Goal: Task Accomplishment & Management: Complete application form

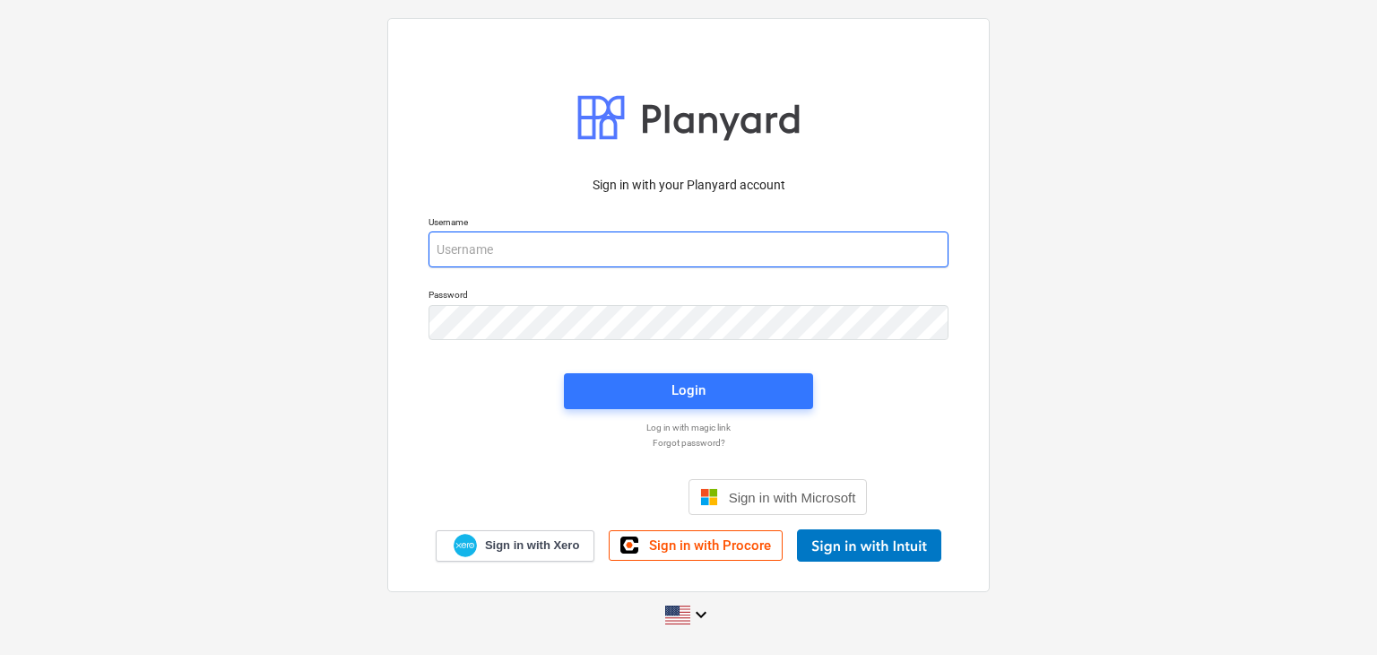
click at [476, 257] on input "email" at bounding box center [689, 249] width 520 height 36
paste input "[EMAIL_ADDRESS][DOMAIN_NAME]"
type input "[EMAIL_ADDRESS][DOMAIN_NAME]"
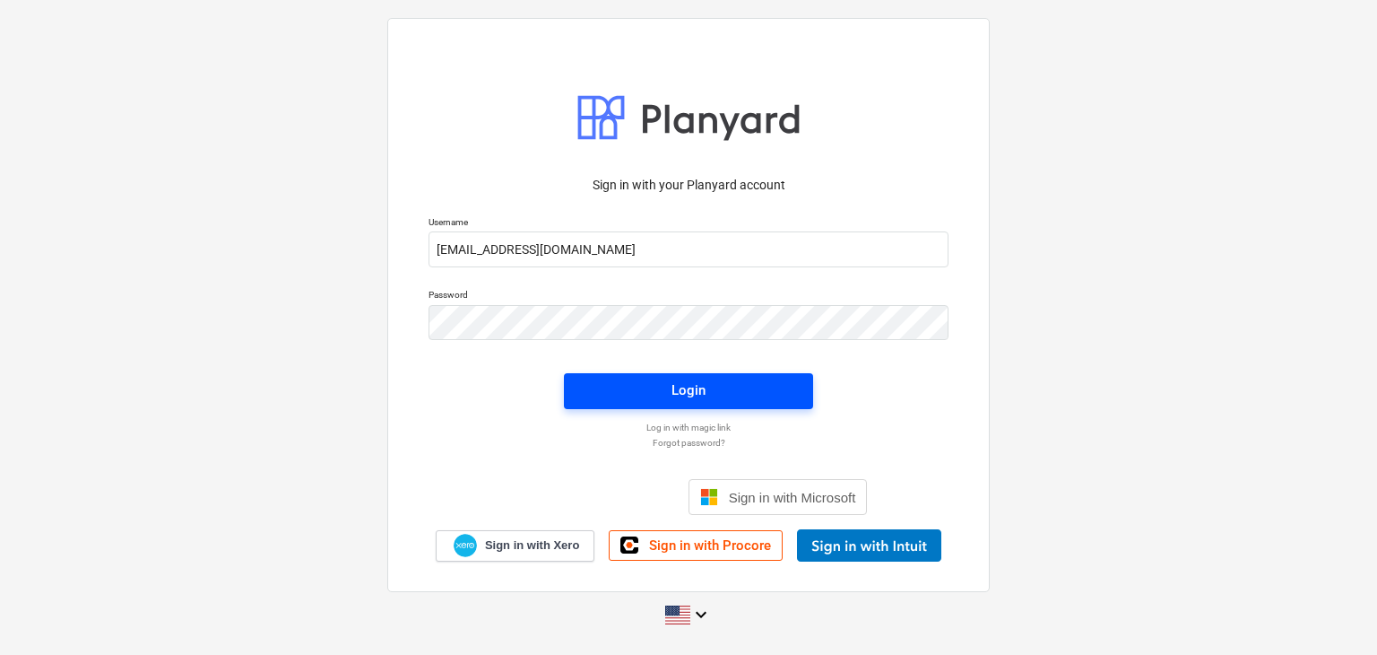
click at [663, 385] on span "Login" at bounding box center [688, 389] width 206 height 23
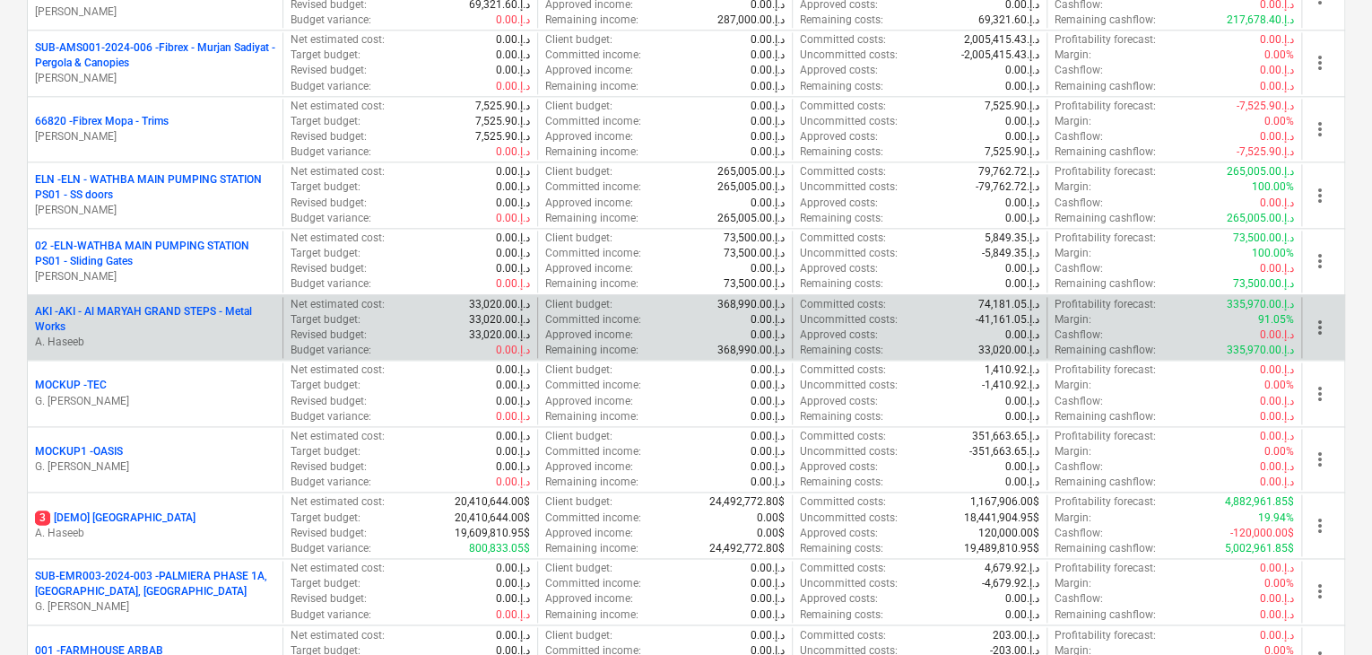
scroll to position [986, 0]
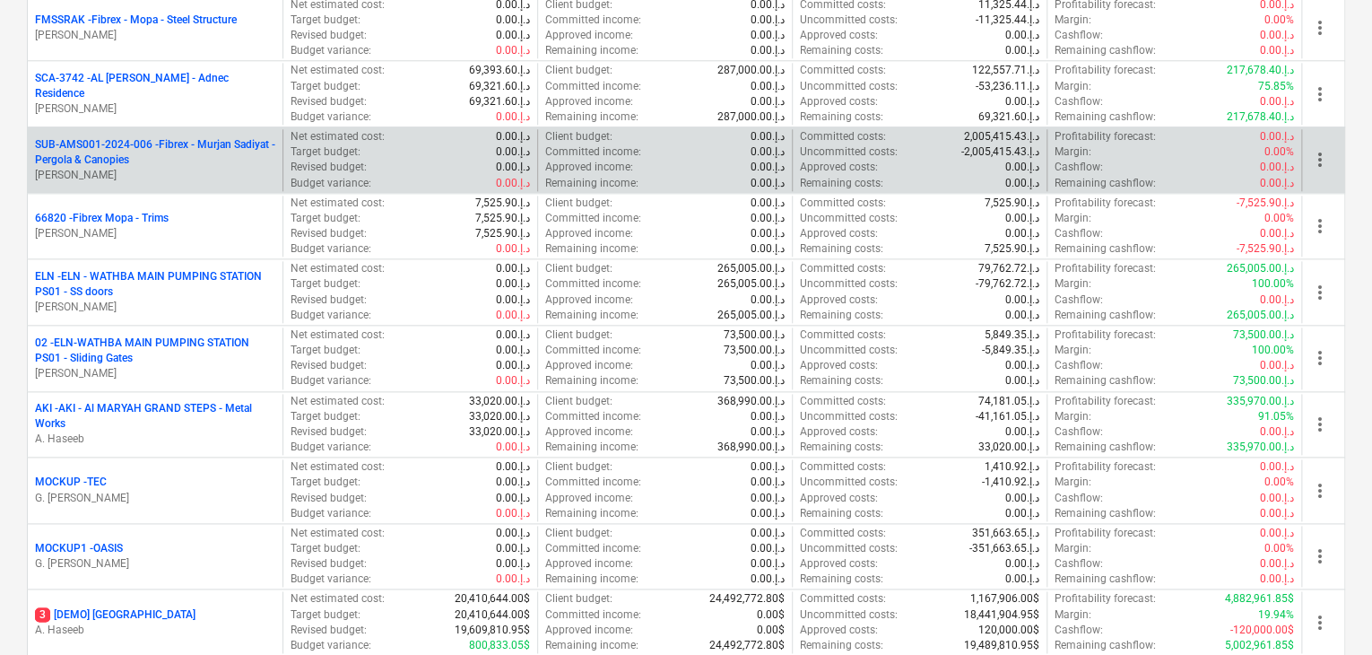
click at [147, 148] on p "SUB-AMS001-2024-006 - Fibrex - Murjan Sadiyat - Pergola & Canopies" at bounding box center [155, 152] width 240 height 30
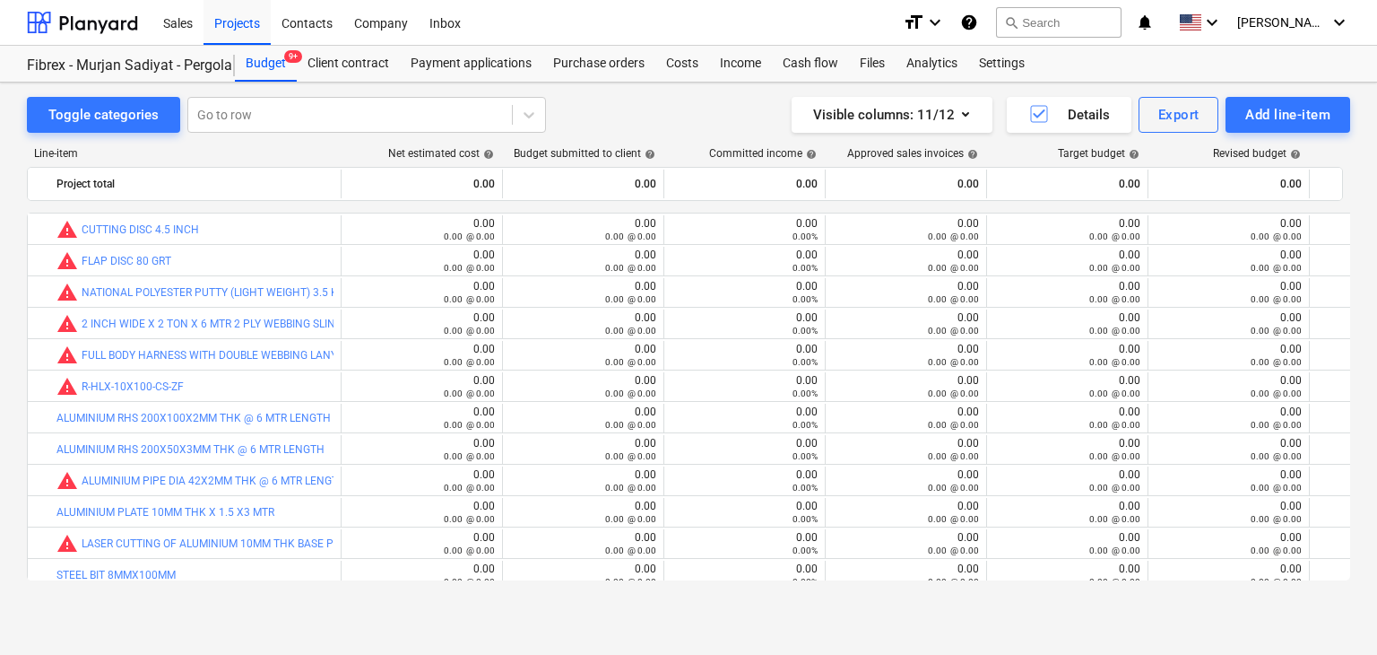
scroll to position [11835, 0]
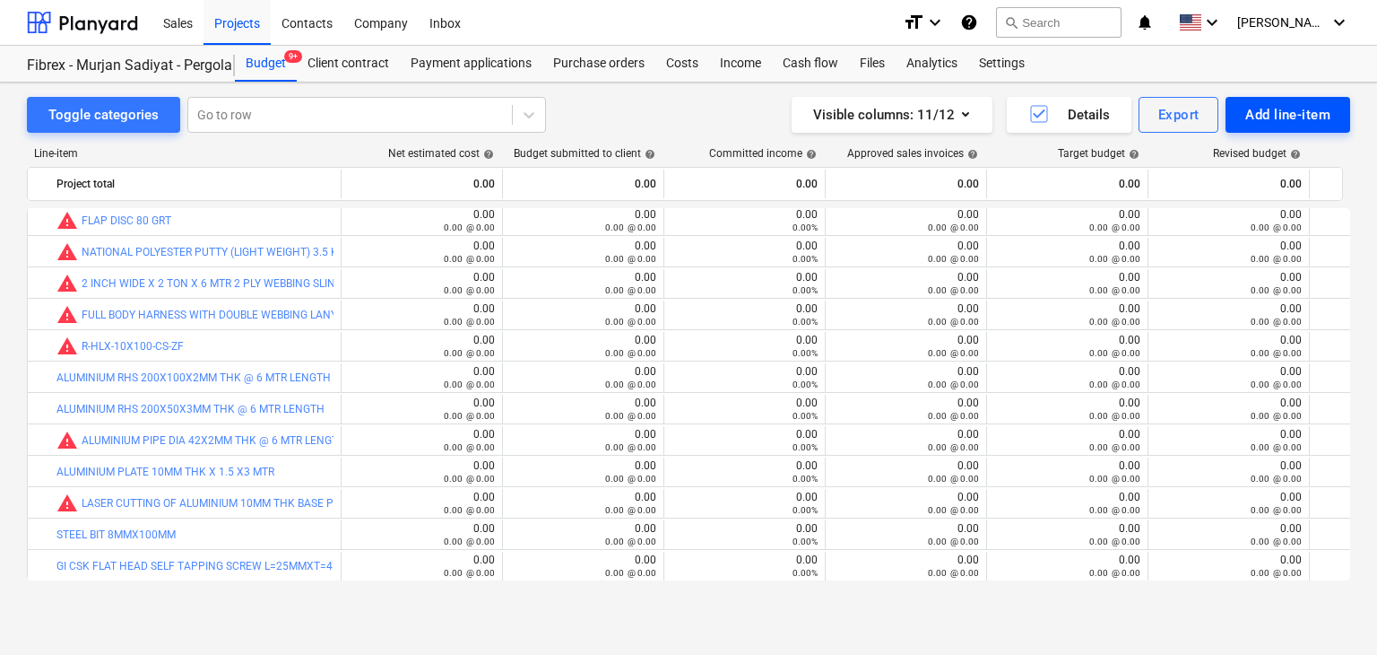
click at [1250, 114] on div "Add line-item" at bounding box center [1287, 114] width 85 height 23
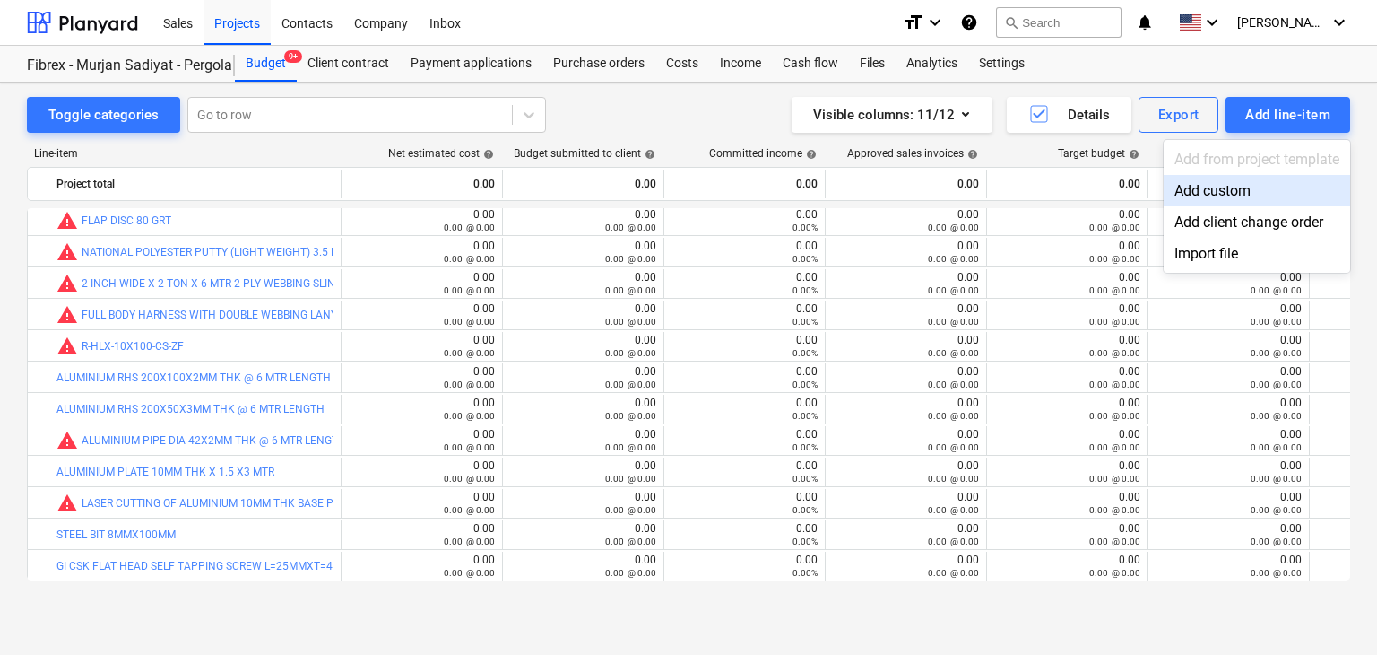
click at [1184, 190] on div "Add custom" at bounding box center [1257, 190] width 186 height 31
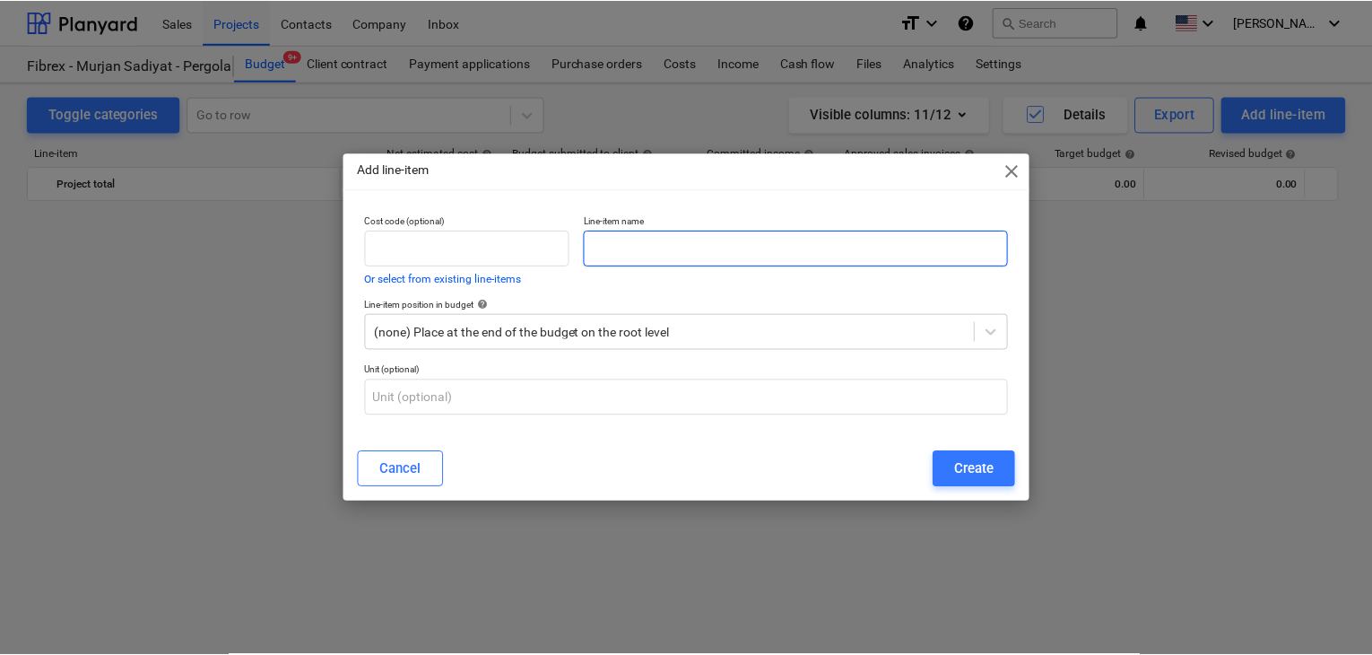
scroll to position [11835, 0]
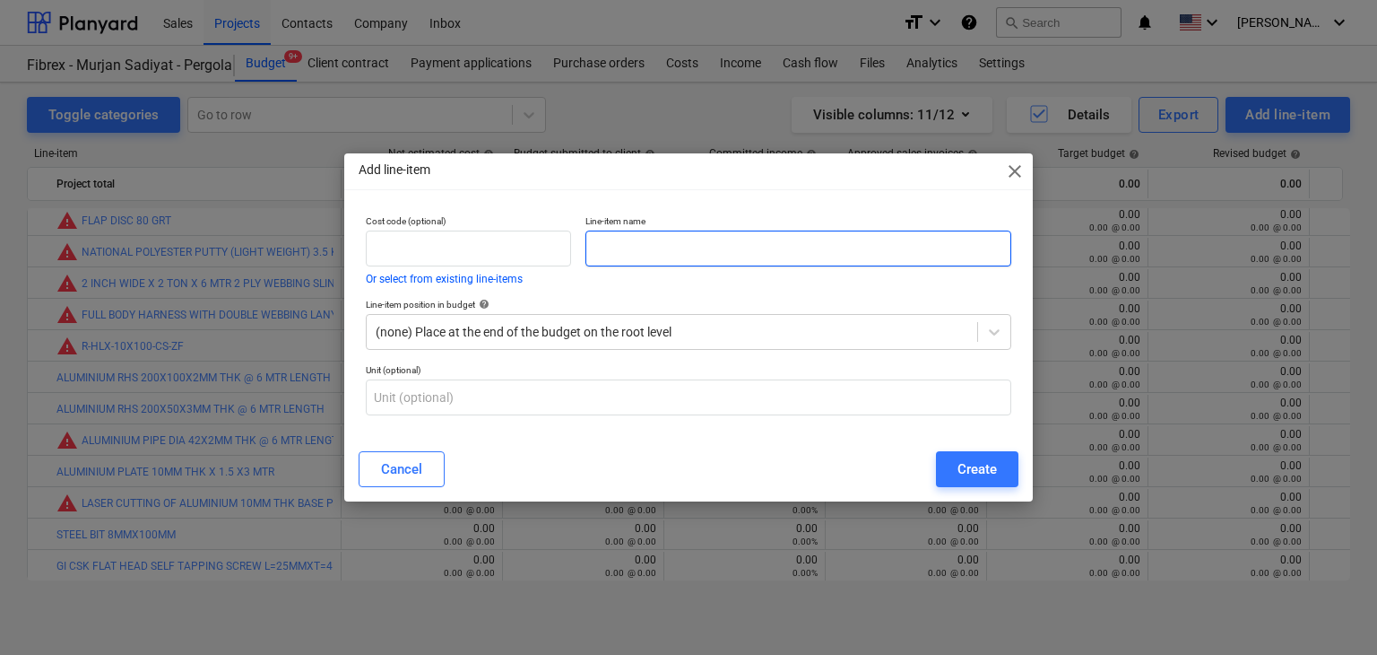
click at [603, 246] on input "text" at bounding box center [798, 248] width 426 height 36
type input "GLASS HOLDER 10X30X38 MIRROR FINISH 304 SS"
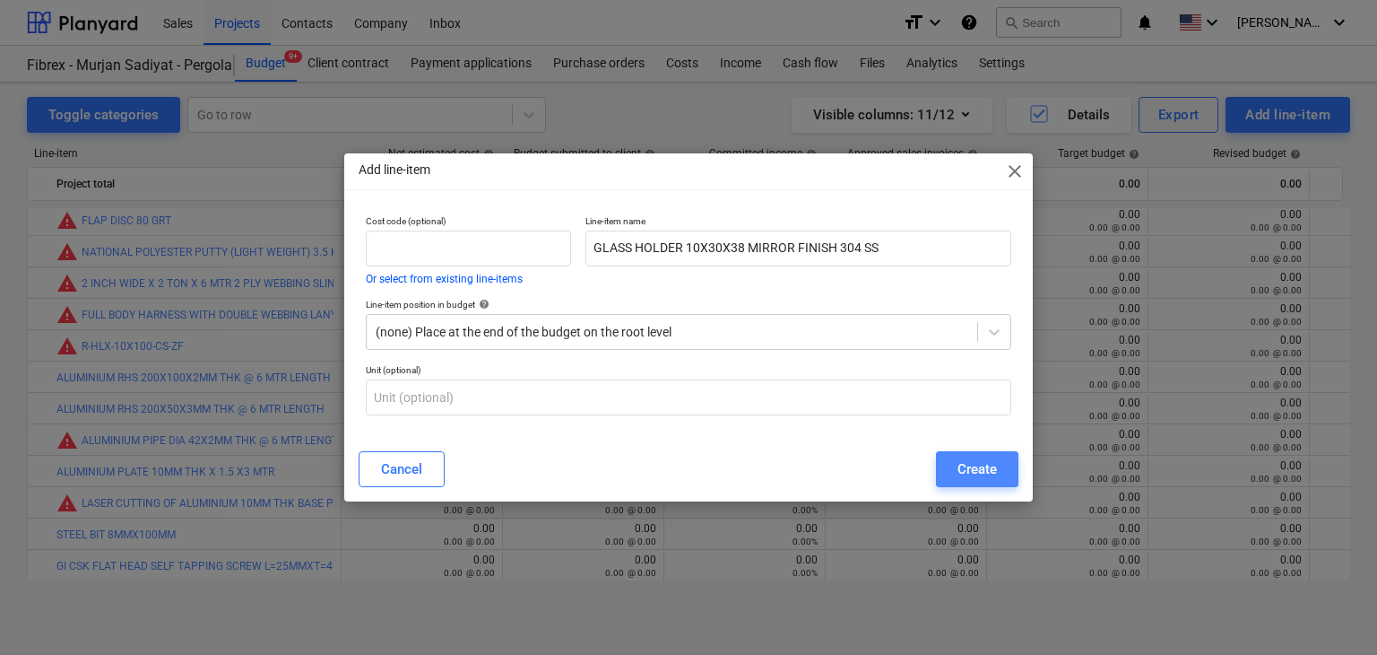
click at [960, 467] on div "Create" at bounding box center [977, 468] width 39 height 23
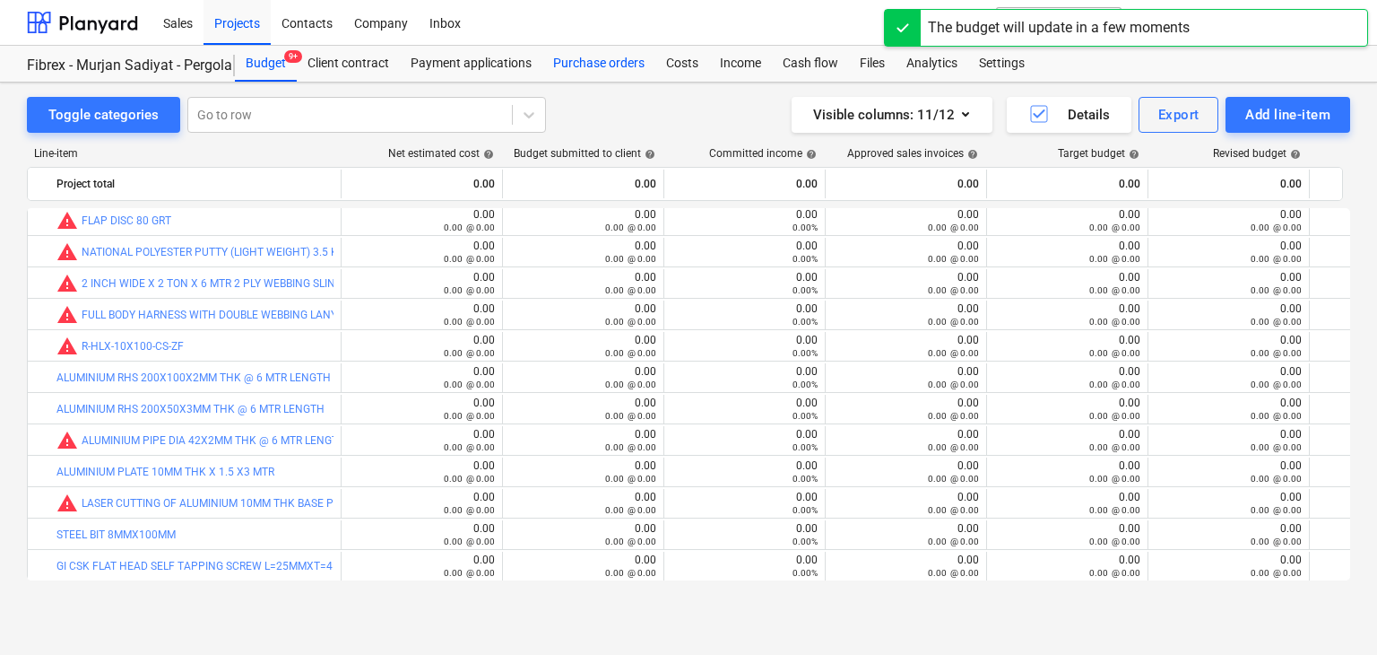
click at [583, 71] on div "Purchase orders" at bounding box center [598, 64] width 113 height 36
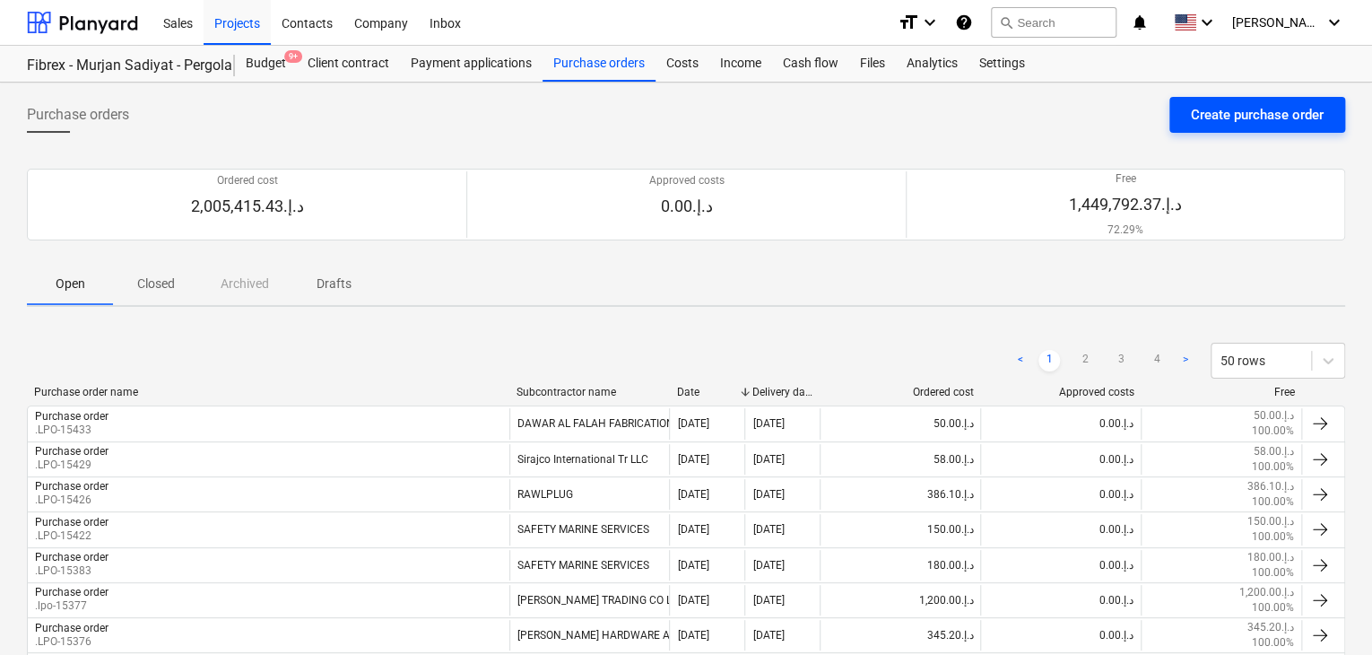
click at [1210, 124] on div "Create purchase order" at bounding box center [1257, 114] width 133 height 23
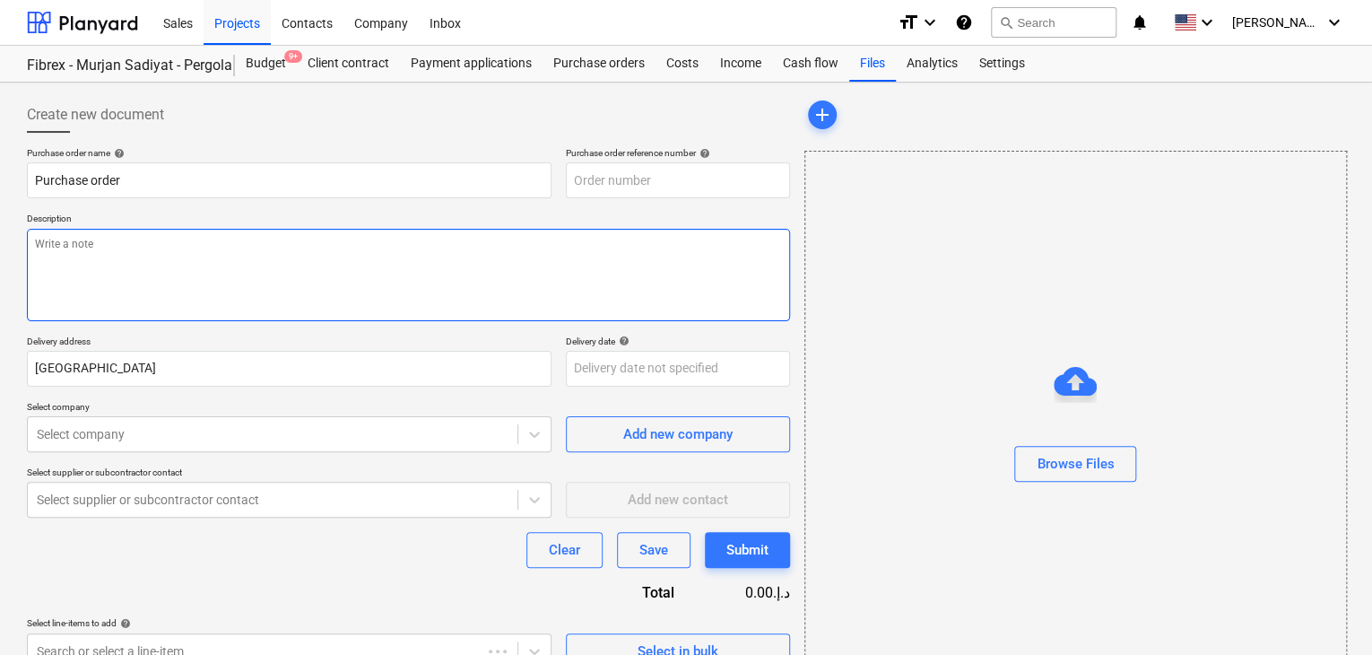
type textarea "x"
type input "SUB-AMS001-2024-006-PO-237"
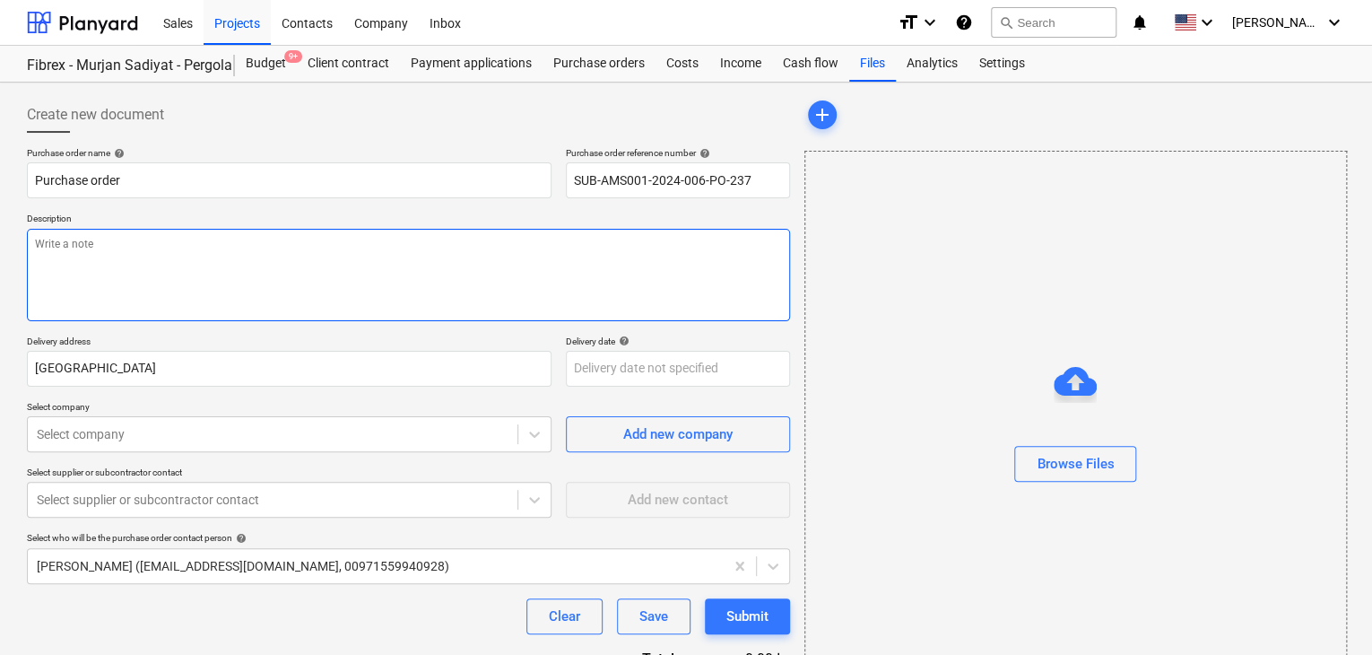
click at [522, 241] on textarea at bounding box center [408, 275] width 763 height 92
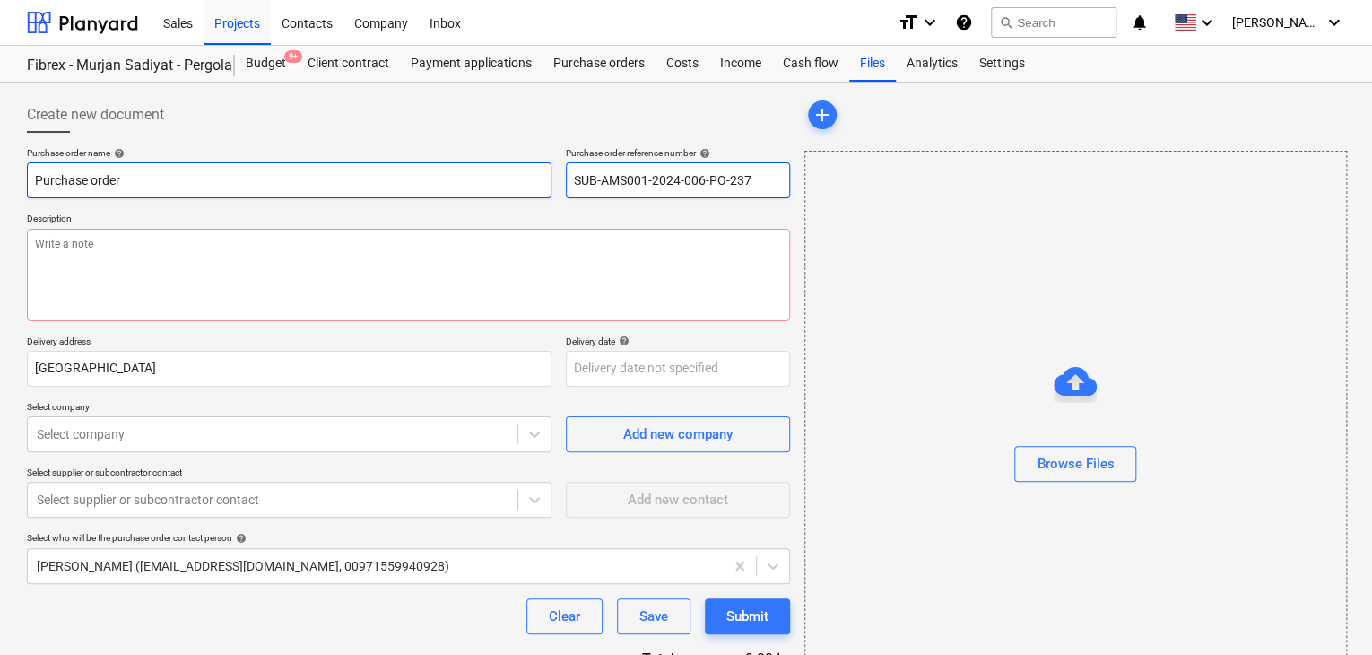
drag, startPoint x: 750, startPoint y: 178, endPoint x: 448, endPoint y: 180, distance: 301.3
click at [448, 180] on div "Purchase order name help Purchase order Purchase order reference number help SU…" at bounding box center [408, 172] width 763 height 51
type textarea "x"
type input "SUB-AMS001-2024-006-PO-237"
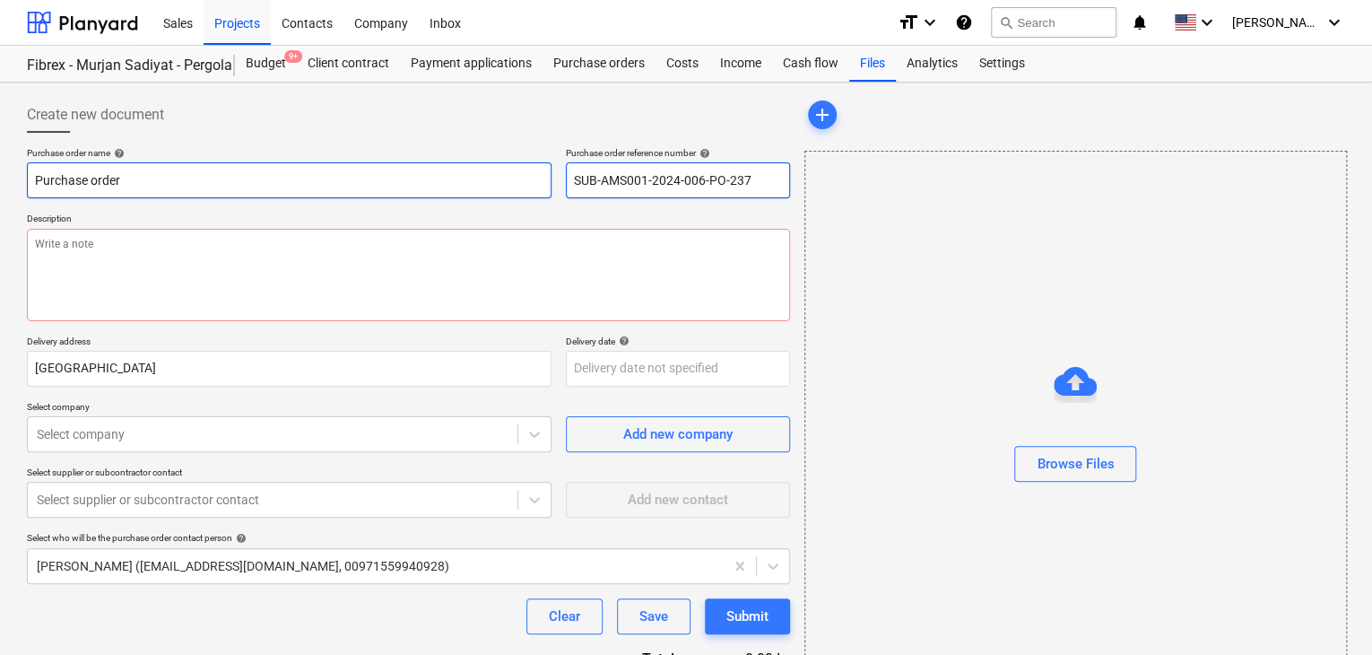
type textarea "x"
type input "SUB-AMS001-2024-006-PO-2"
type textarea "x"
type input "SUB-AMS001-2024-006-PO"
type textarea "x"
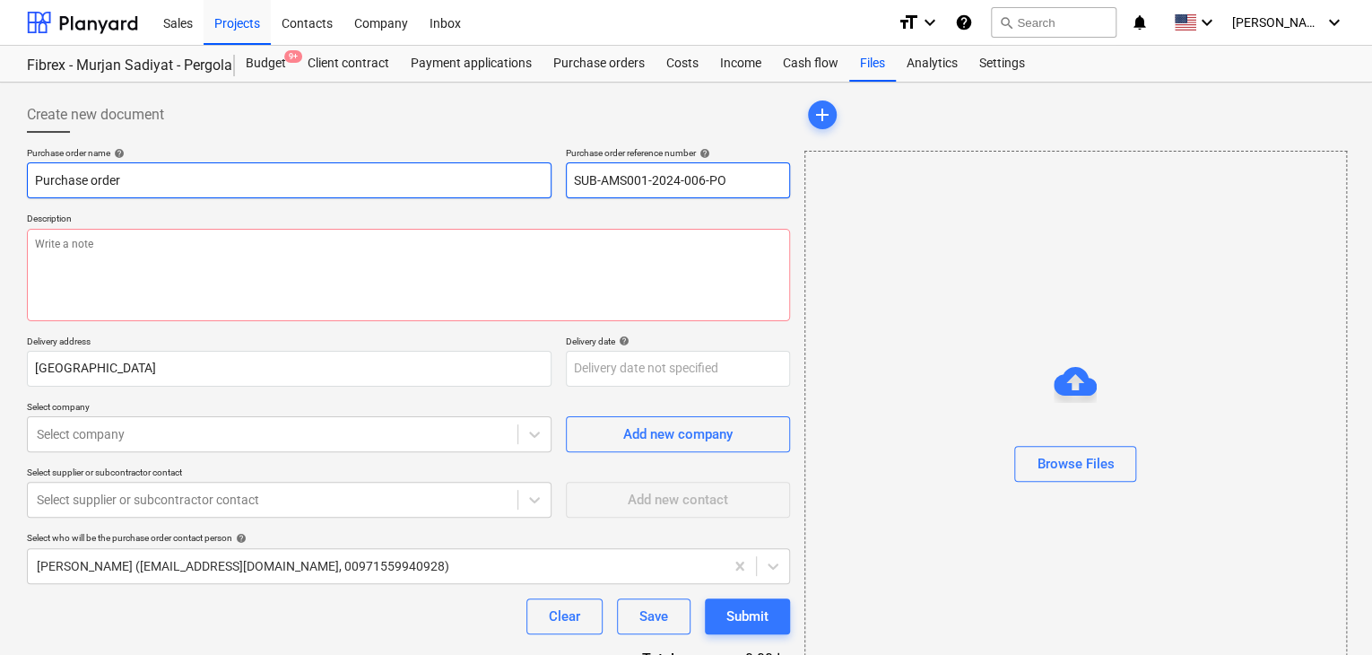
type input "SUB-AMS001-2024-006-P"
type textarea "x"
type input "SUB-AMS001-2024-006"
type textarea "x"
type input "SUB-AMS001-2024-00"
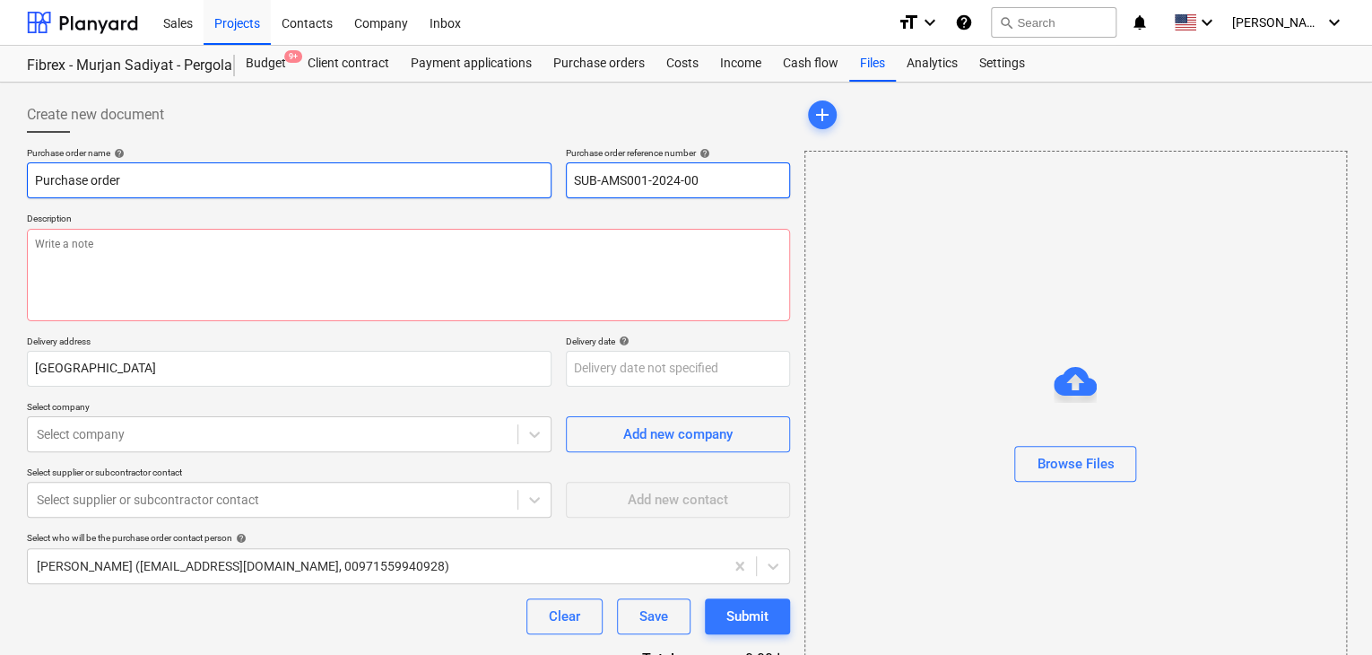
type textarea "x"
type input "SUB-AMS001-2024-0"
type textarea "x"
type input "SUB-AMS001-2024-"
type textarea "x"
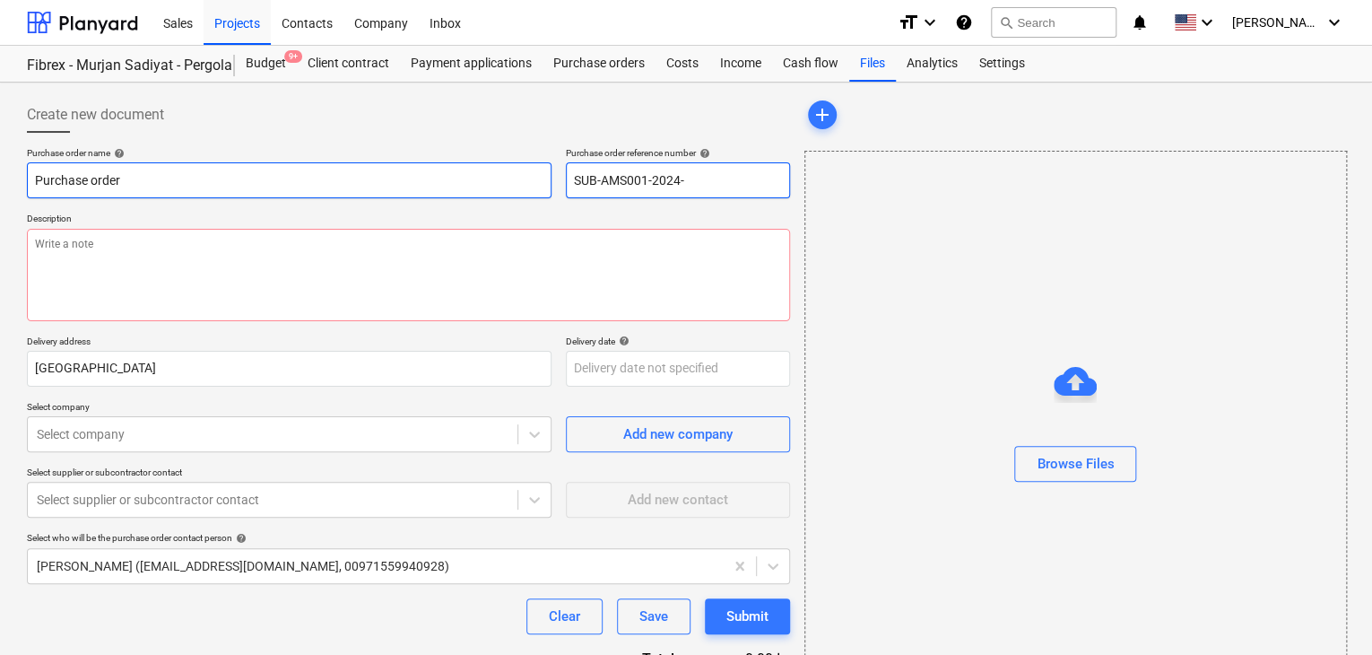
type input "SUB-AMS001-2024"
type textarea "x"
type input "SUB-AMS001-202"
type textarea "x"
type input "SUB-AMS001-20"
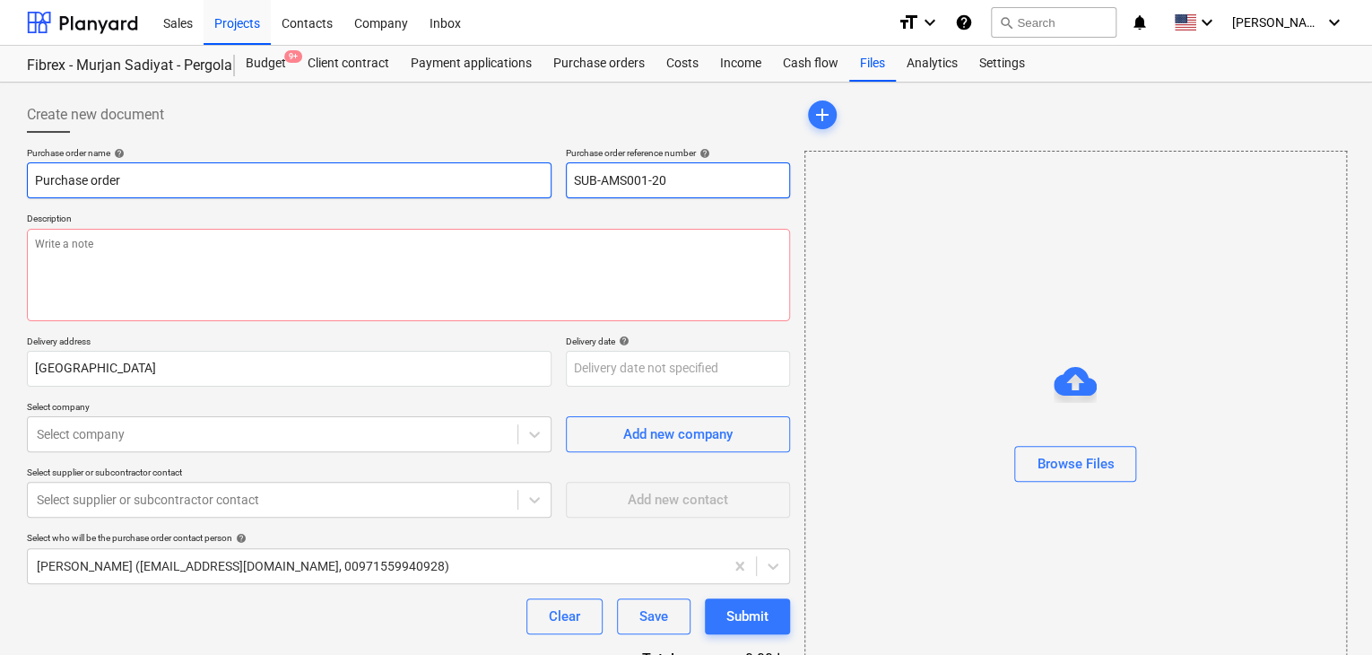
type textarea "x"
type input "SUB-AMS001-2"
type textarea "x"
type input "SUB-AMS001-"
type textarea "x"
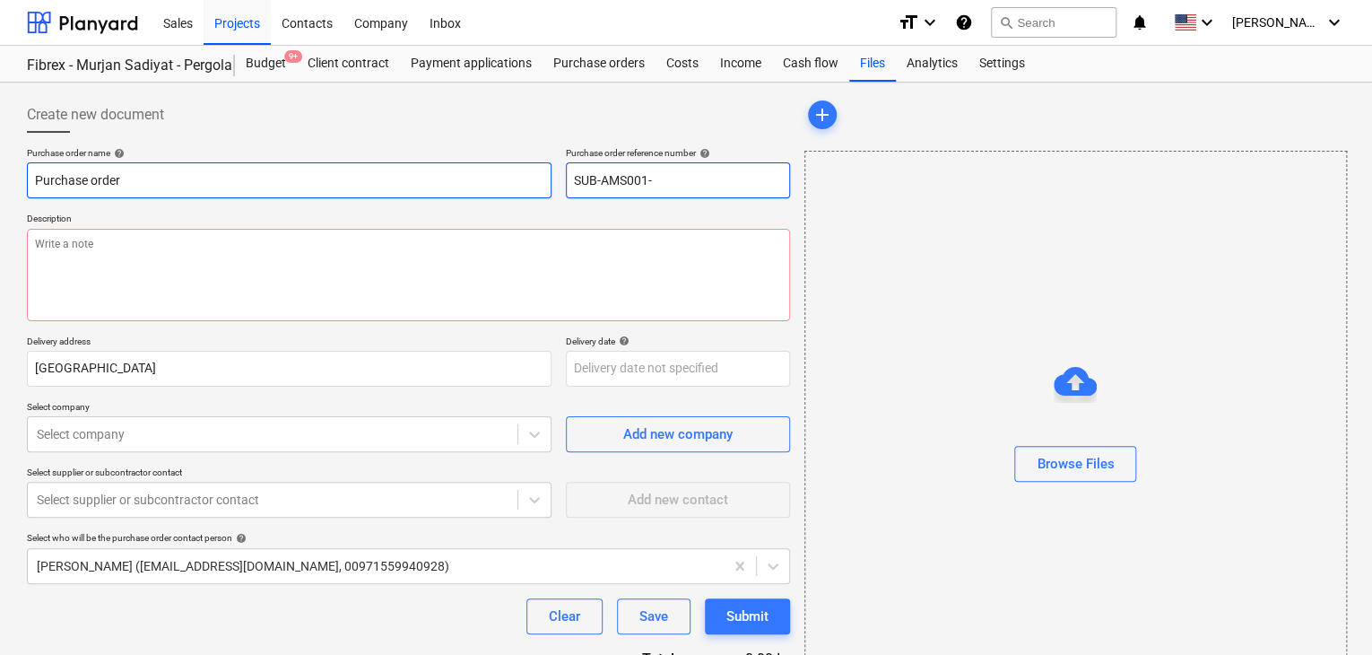
type input "SUB-AMS001"
type textarea "x"
type input "SUB-AMS00"
type textarea "x"
type input "SUB-AMS0"
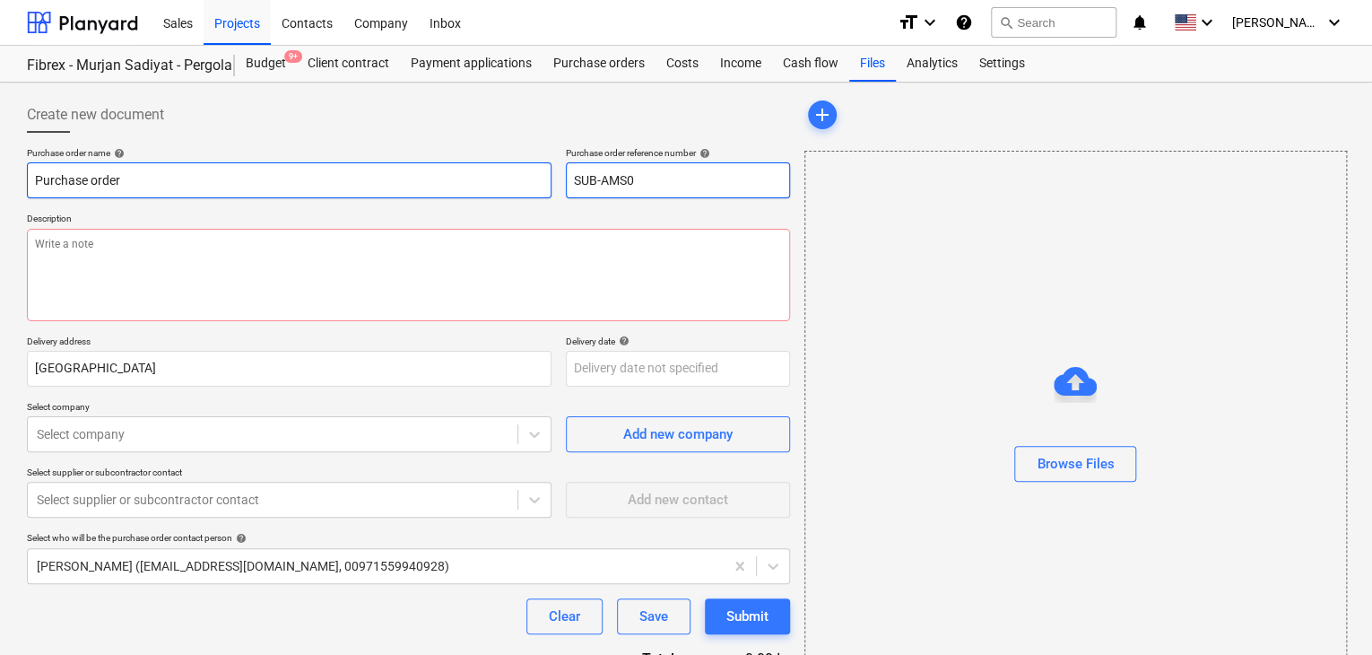
type textarea "x"
type input "SUB-AMS"
type textarea "x"
type input "SUB-AM"
type textarea "x"
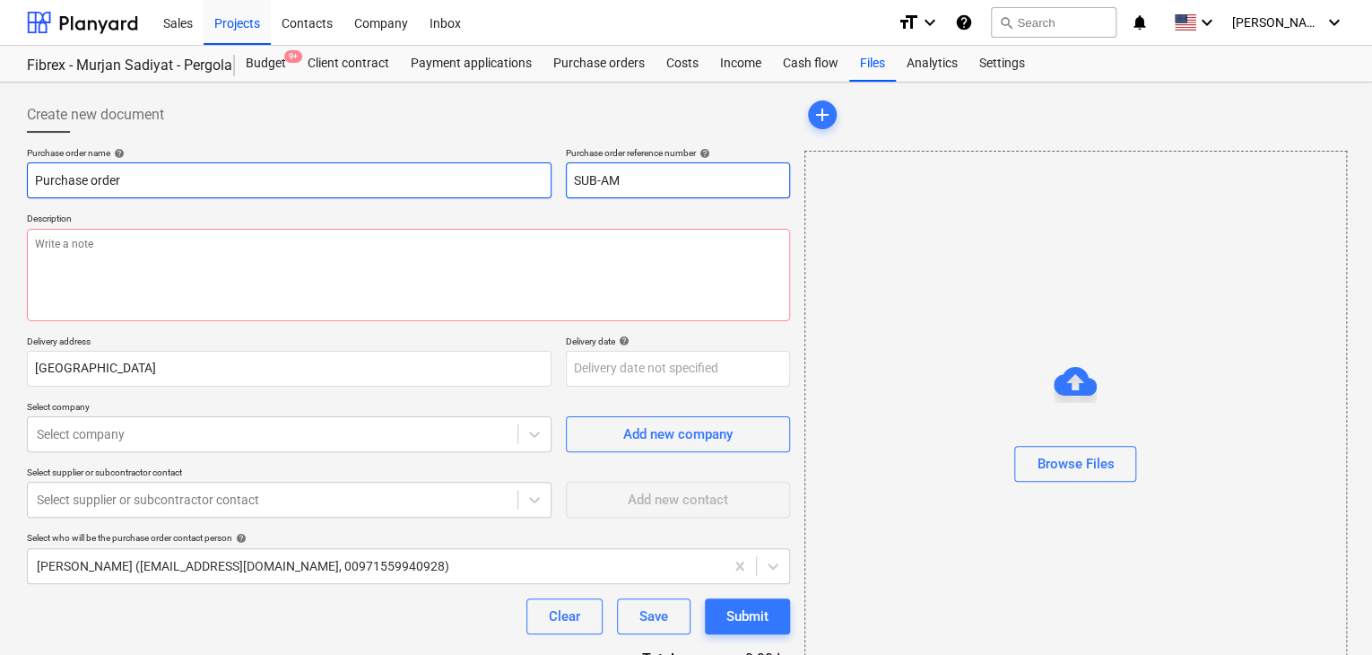
type input "SUB-A"
type textarea "x"
type input "SUB-"
type textarea "x"
type input "SUB"
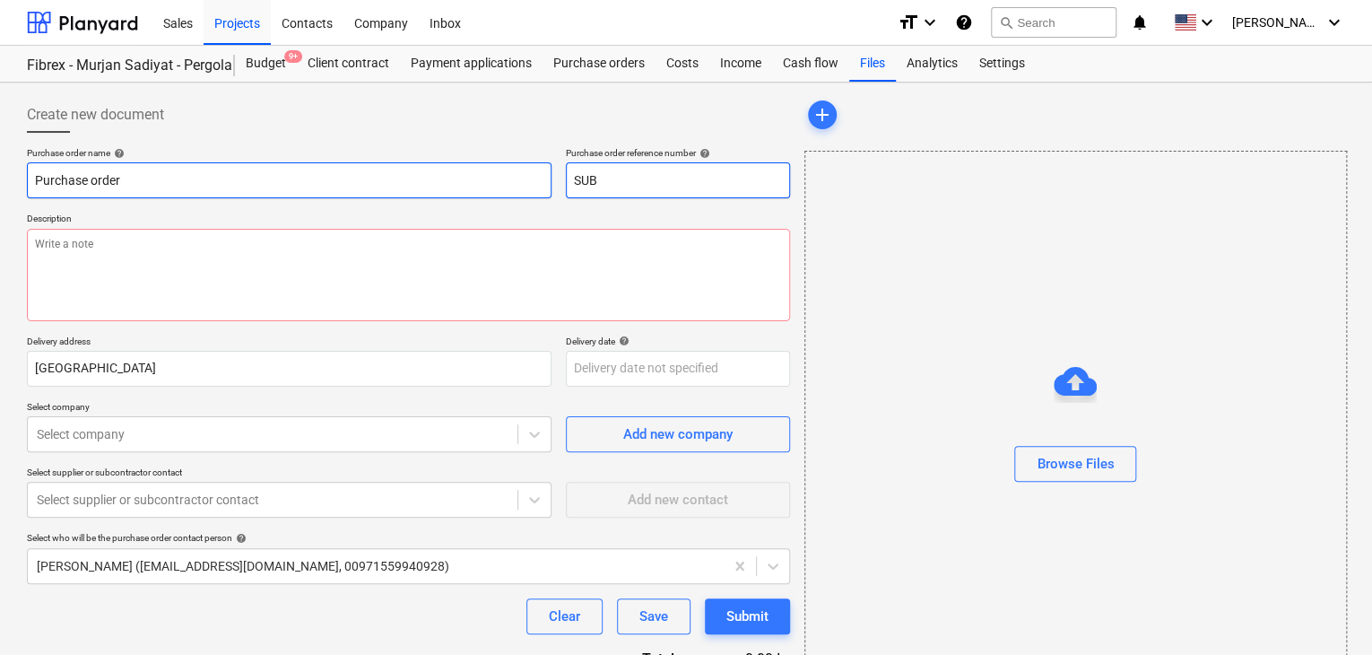
type textarea "x"
type input "SU"
type textarea "x"
type input "S"
type textarea "x"
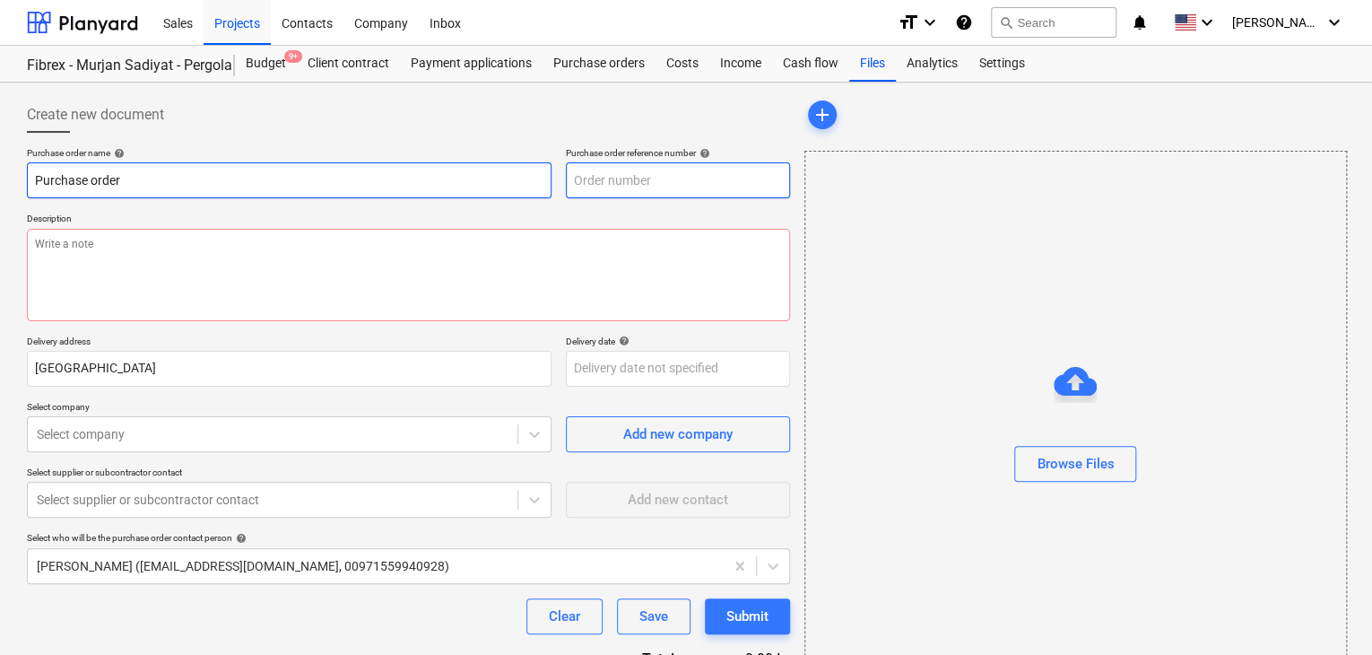
type input "SUB-AMS001-2024-006-PO-237"
type textarea "x"
type input "SUB-AMS001-2024-006-PO-2"
type textarea "x"
type input "SUB-AMS001-2024-006-PO-"
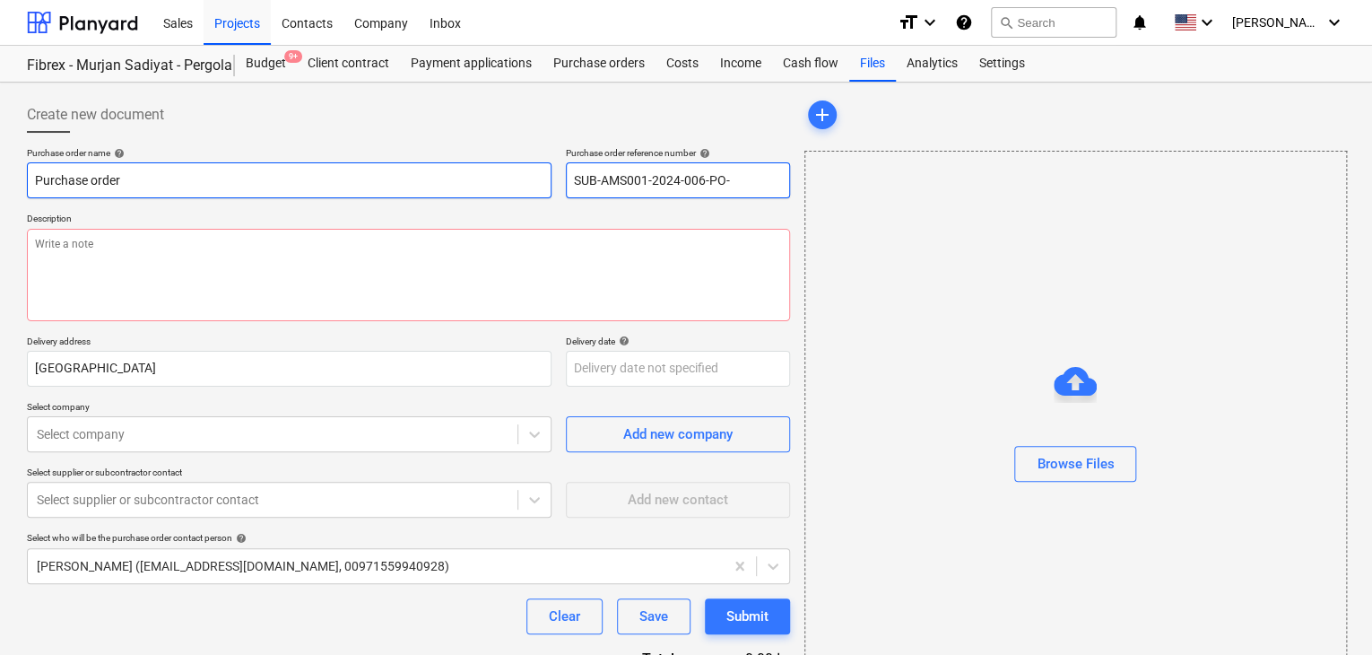
type textarea "x"
type input "SUB-AMS001-2024-006-PO"
type textarea "x"
type input "SUB-AMS001-2024-006-P"
type textarea "x"
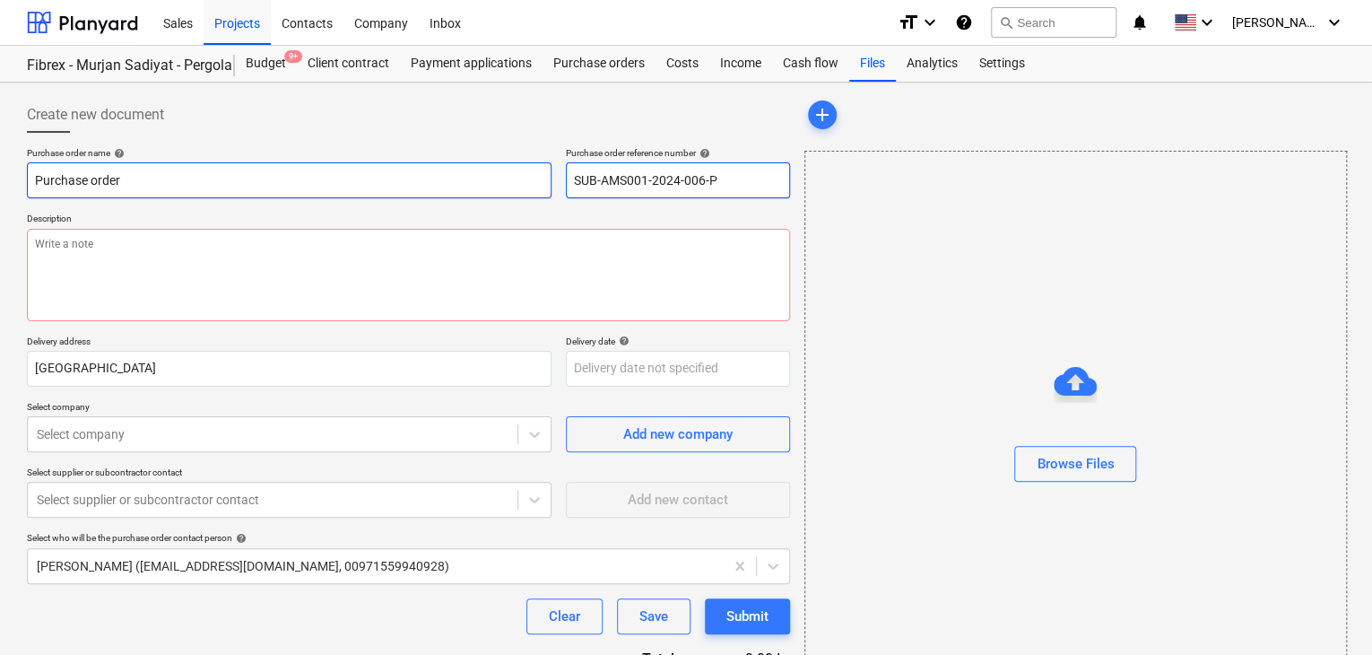
type input "SUB-AMS001-2024-006-"
type textarea "x"
type input "SUB-AMS001-2024-006"
type textarea "x"
type input "SUB-AMS001-2024-00"
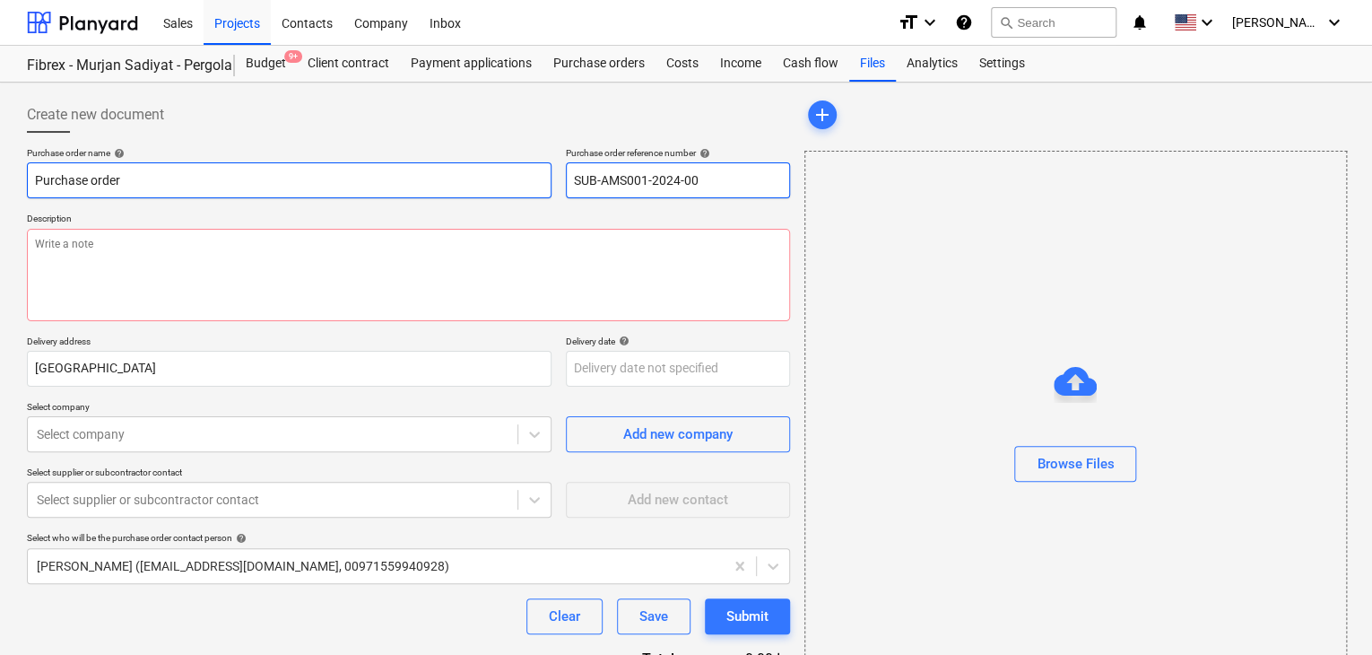
type textarea "x"
type input "SUB-AMS001-2024-0"
type textarea "x"
type input "SUB-AMS001-2024-"
type textarea "x"
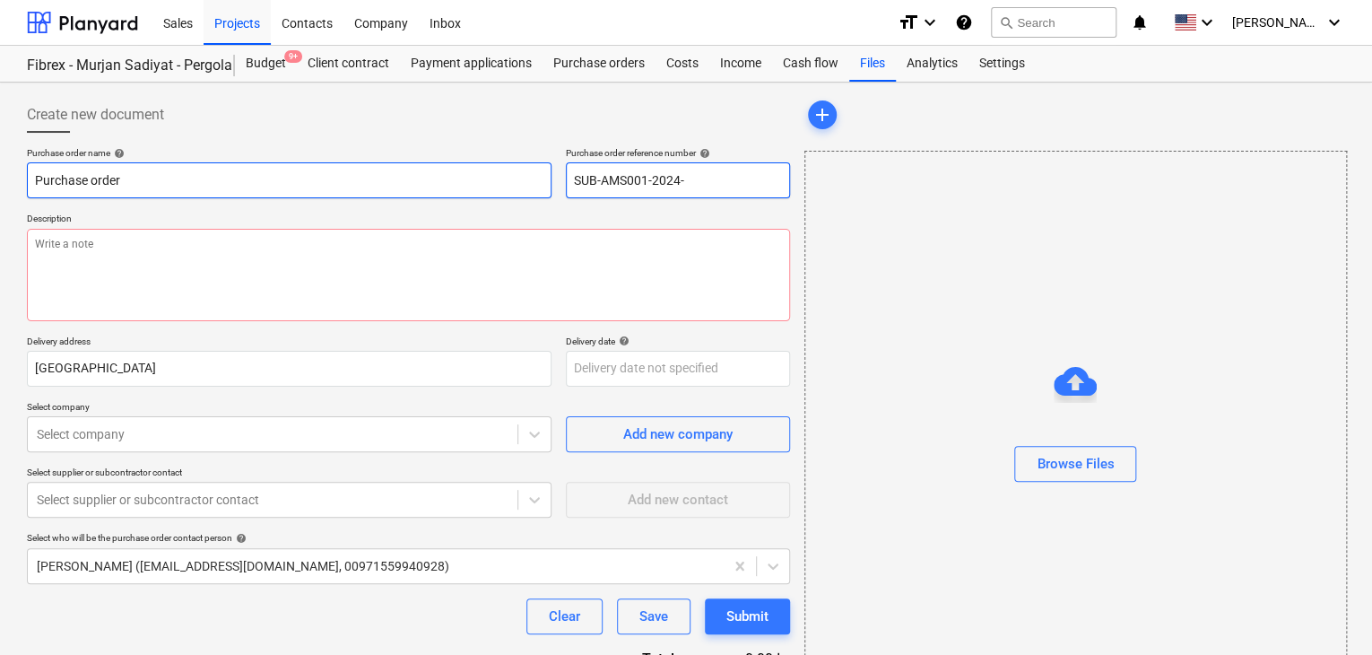
type input "SUB-AMS001-2024"
type textarea "x"
type input "SUB-AMS001-202"
type textarea "x"
type input "SUB-AMS001-20"
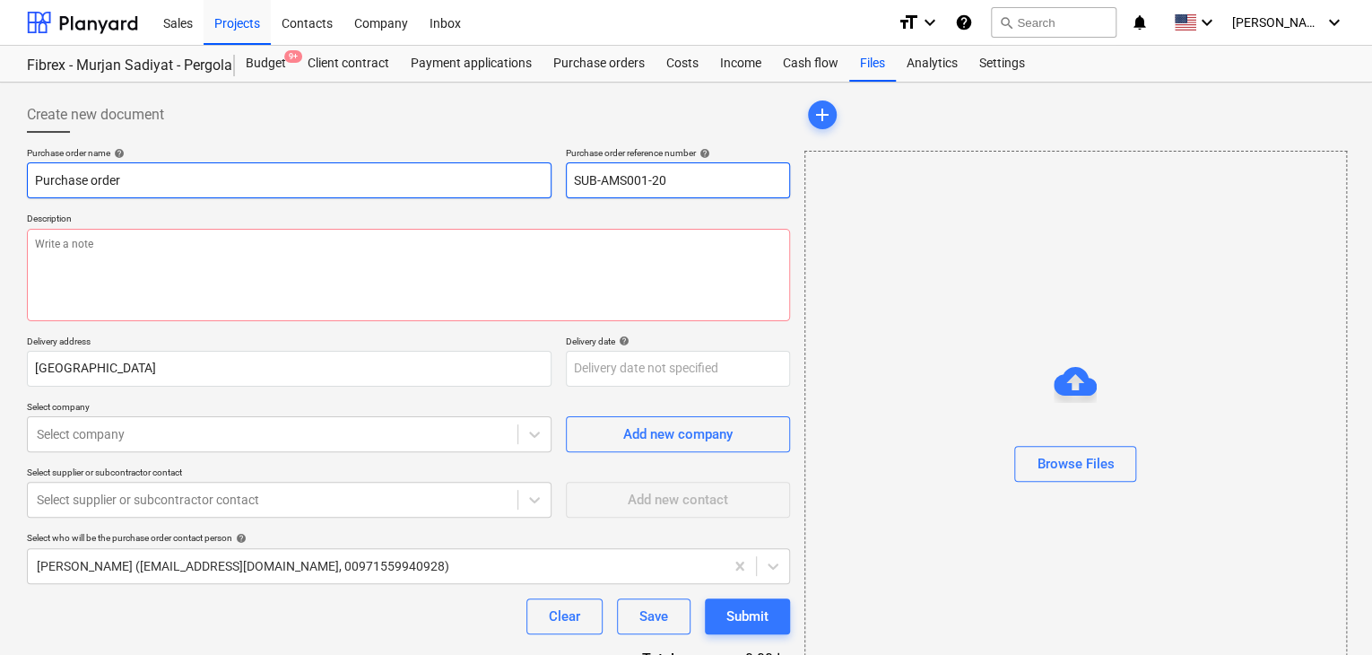
type textarea "x"
type input "SUB-AMS001-2"
type textarea "x"
type input "SUB-AMS001-"
type textarea "x"
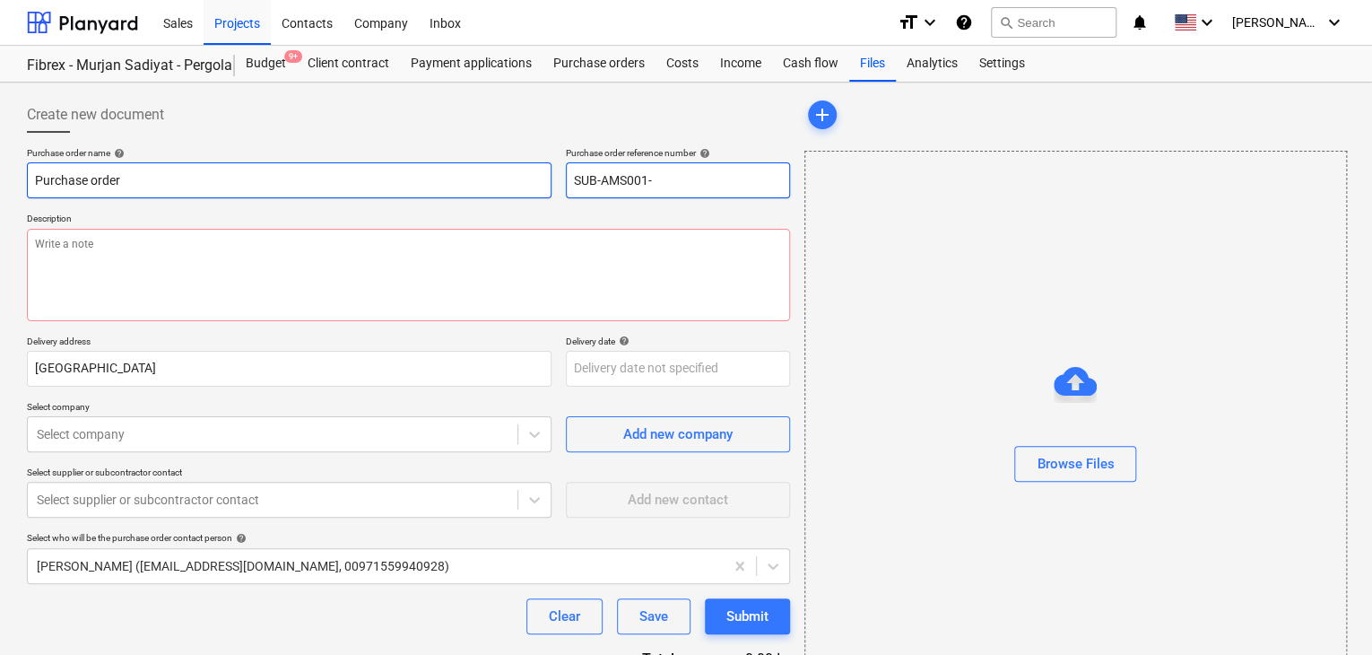
type input "SUB-AMS001"
type textarea "x"
type input "SUB-AMS00"
type textarea "x"
type input "SUB-AMS0"
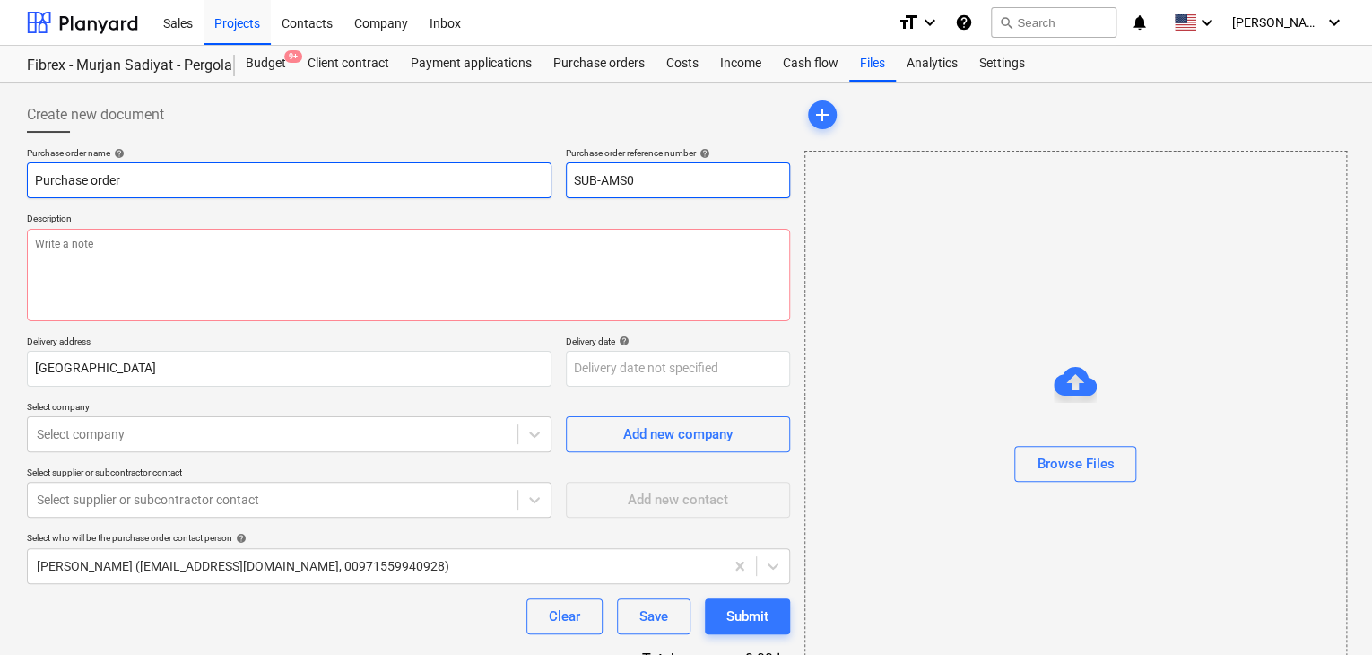
type textarea "x"
type input "SUB-AMS"
type textarea "x"
type input "SUB-AM"
type textarea "x"
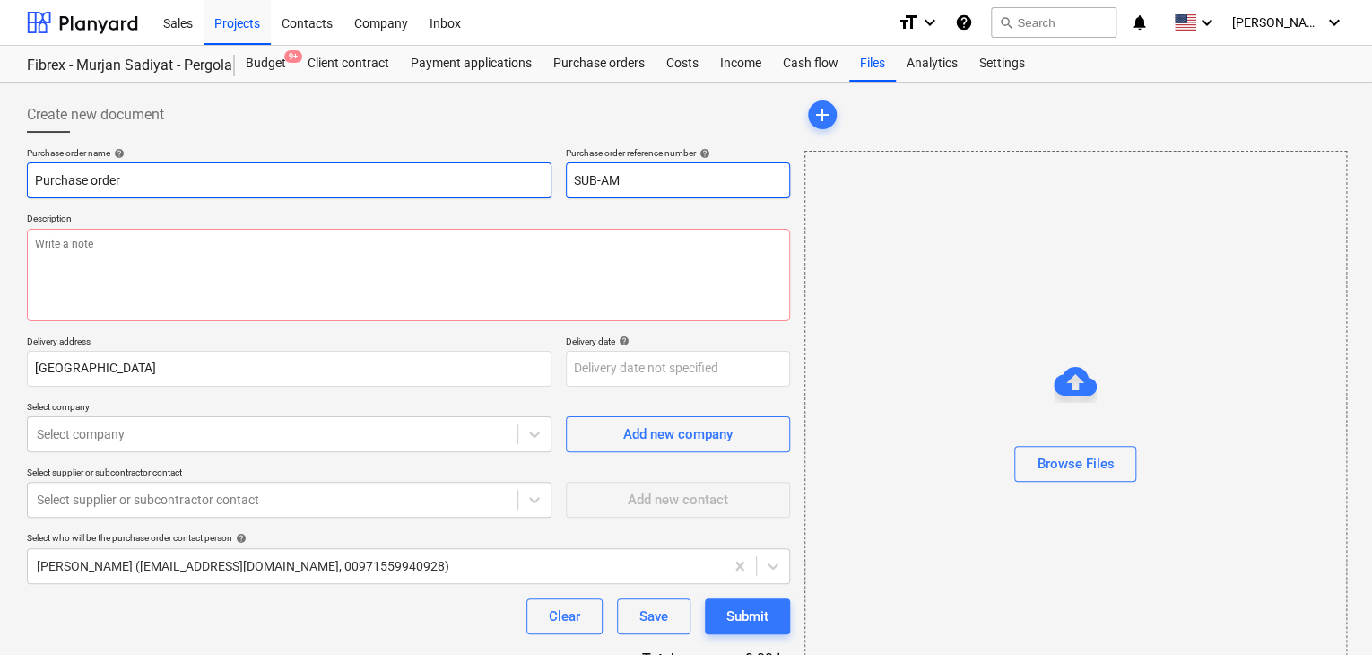
type input "SUB-A"
type textarea "x"
type input "SUB-"
type textarea "x"
type input "SUB"
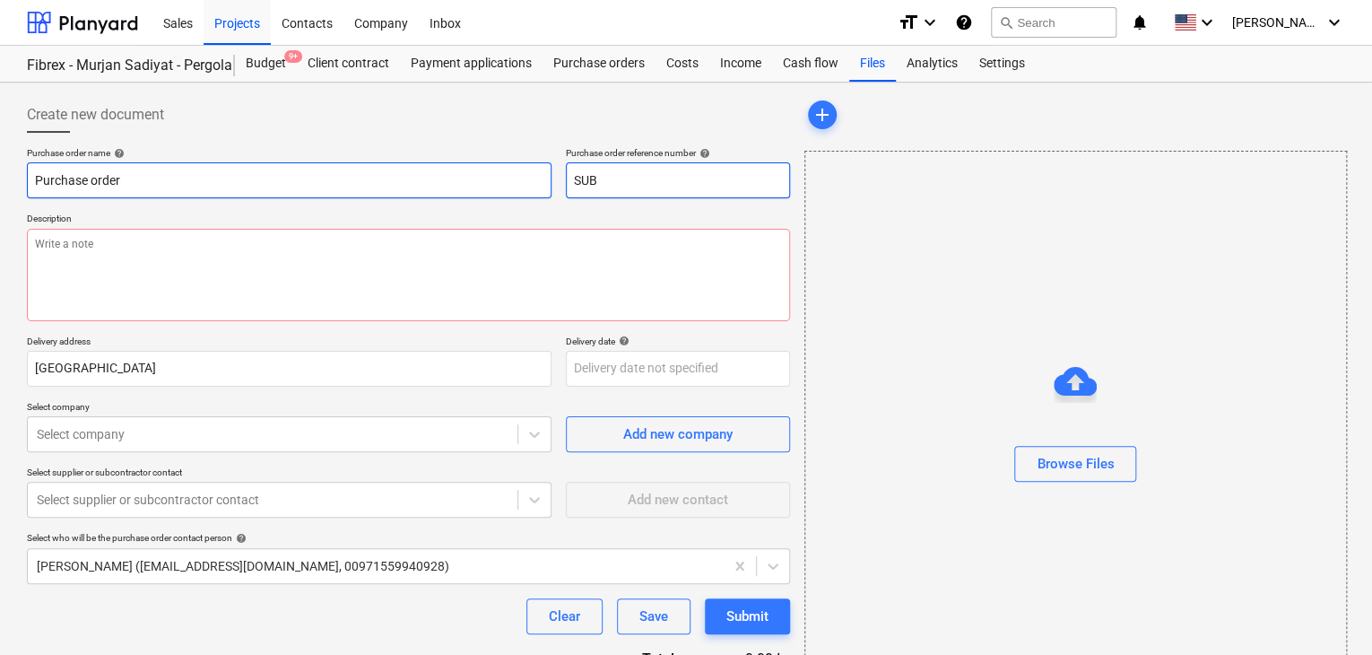
type textarea "x"
type input "SU"
type textarea "x"
type input "S"
type textarea "x"
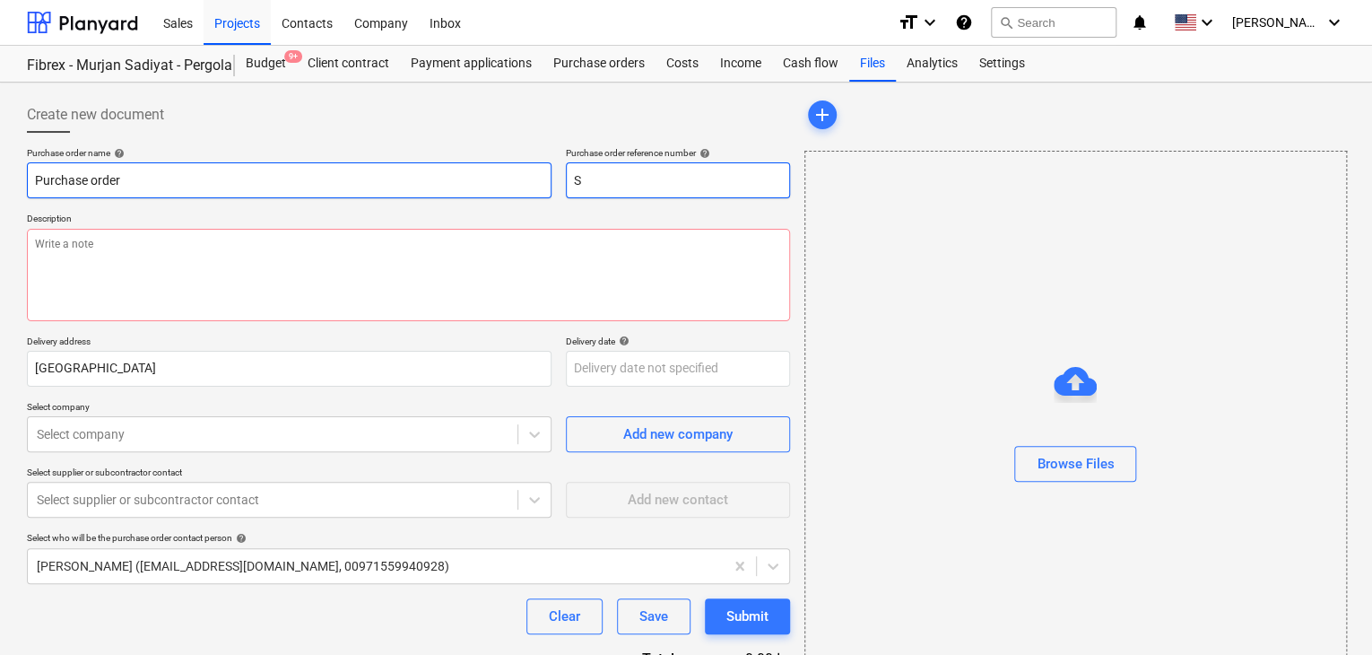
type input "SL"
type textarea "x"
type input "SLP"
type textarea "x"
type input "SLPO"
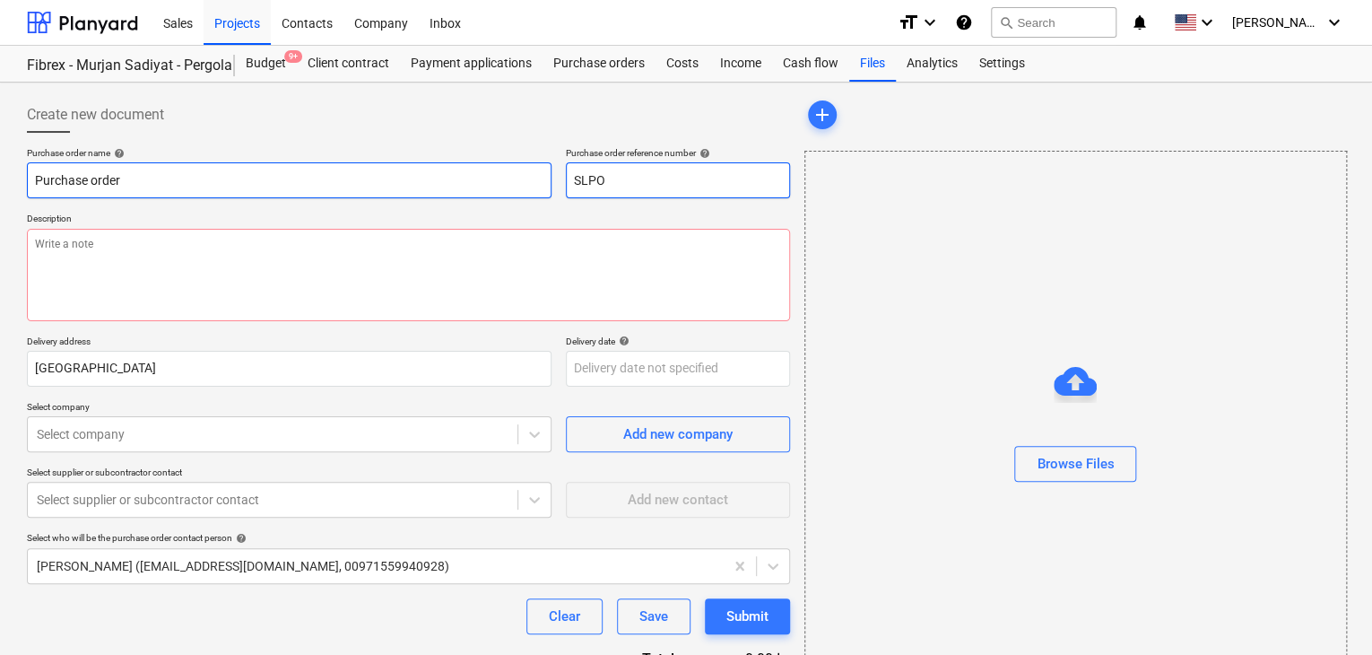
type textarea "x"
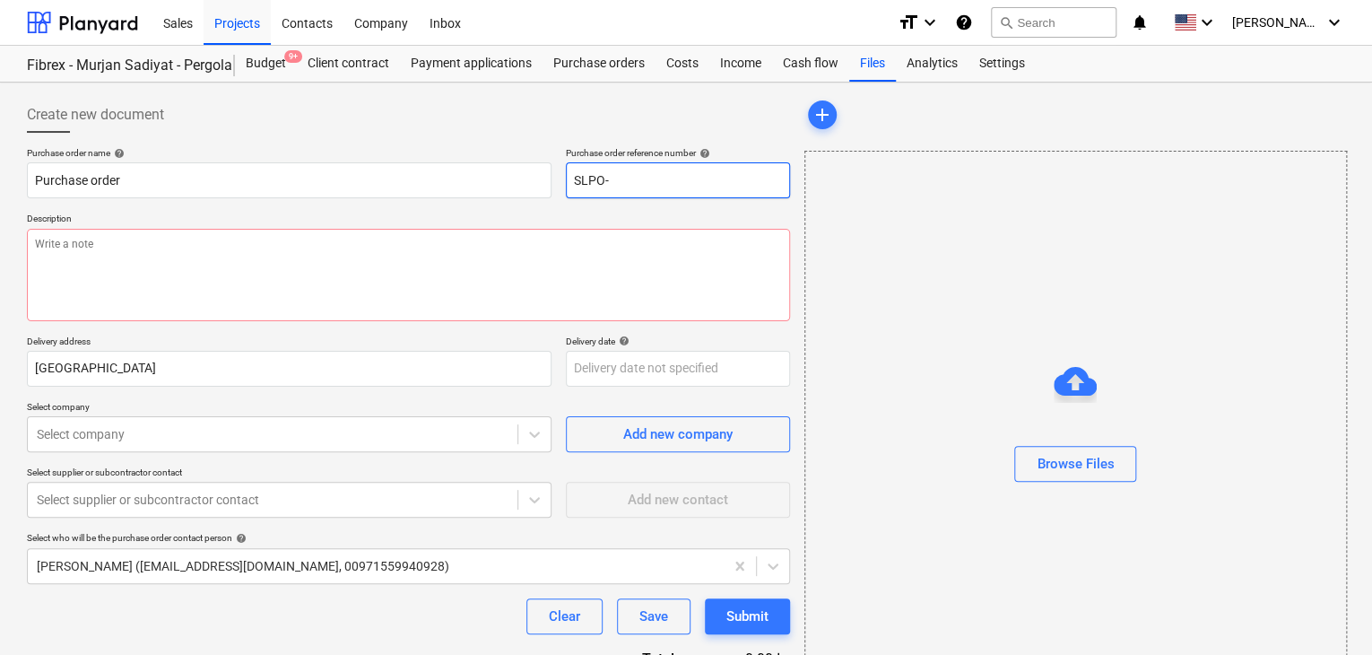
type input "SLPO-"
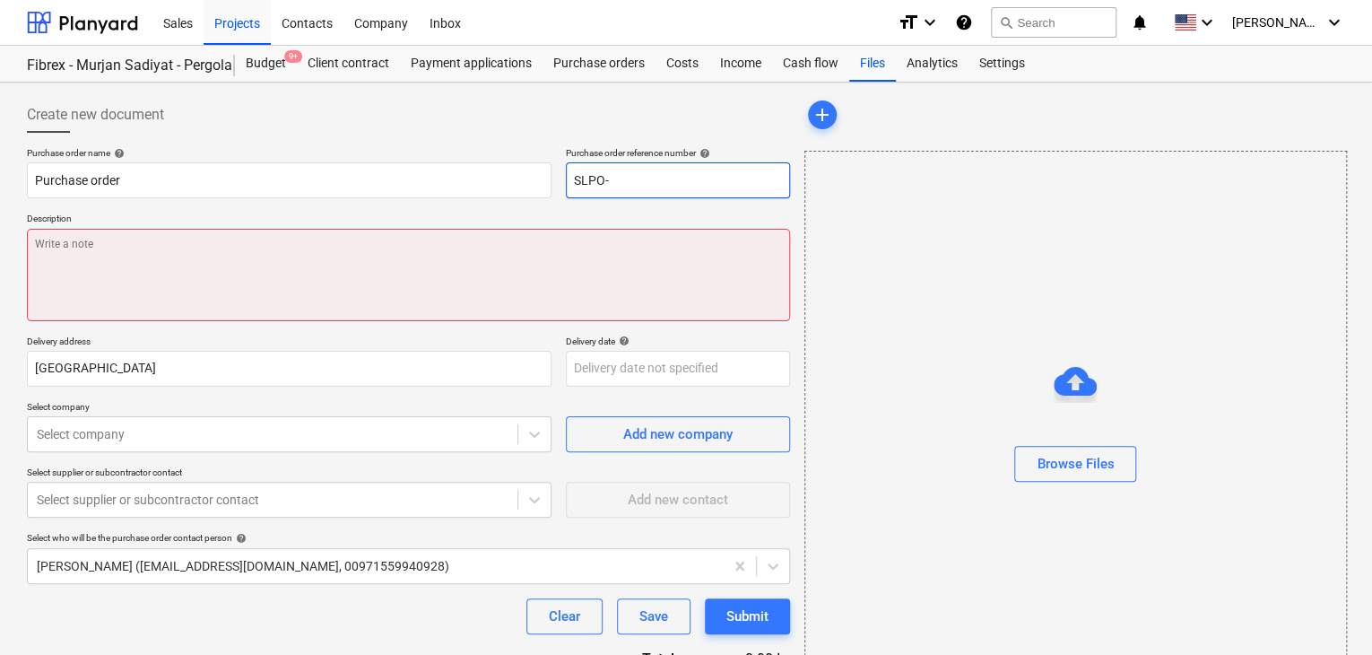
type textarea "x"
type input "SLPO-1"
type textarea "x"
type input "SLPO-15"
type textarea "x"
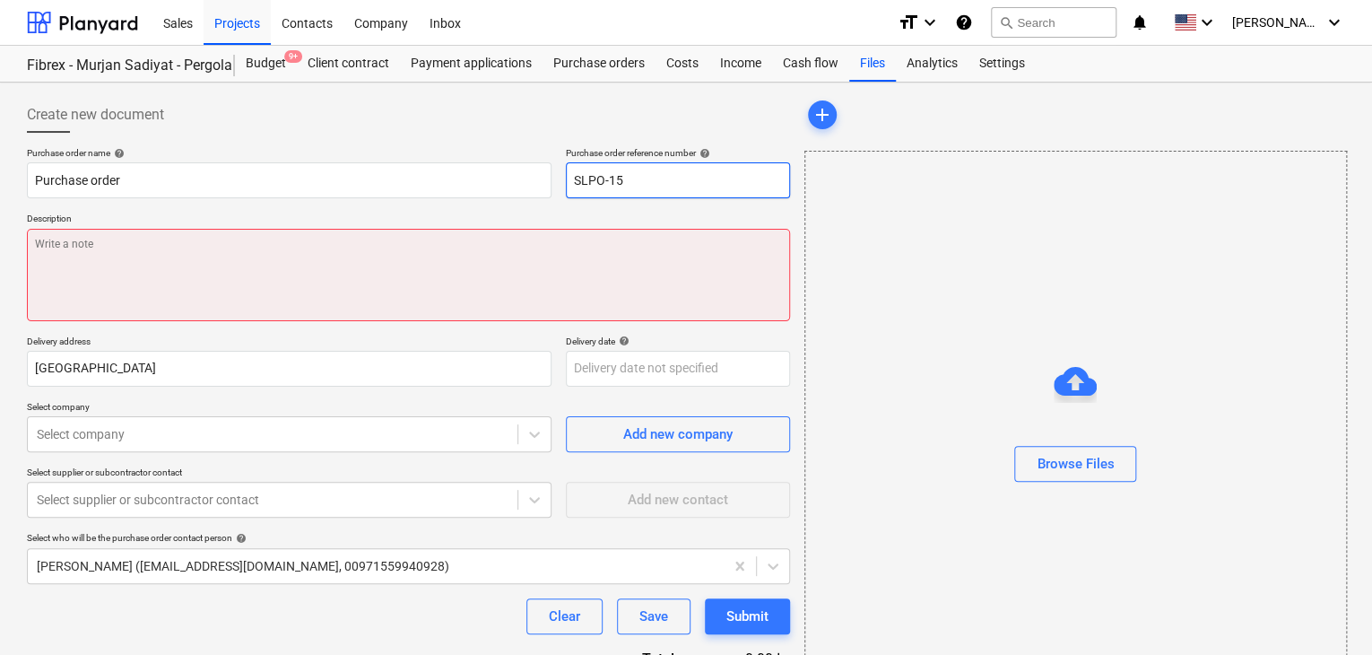
type input "SLPO-154"
type textarea "x"
type input "SLPO-1544"
type textarea "x"
type input "SLPO-15448"
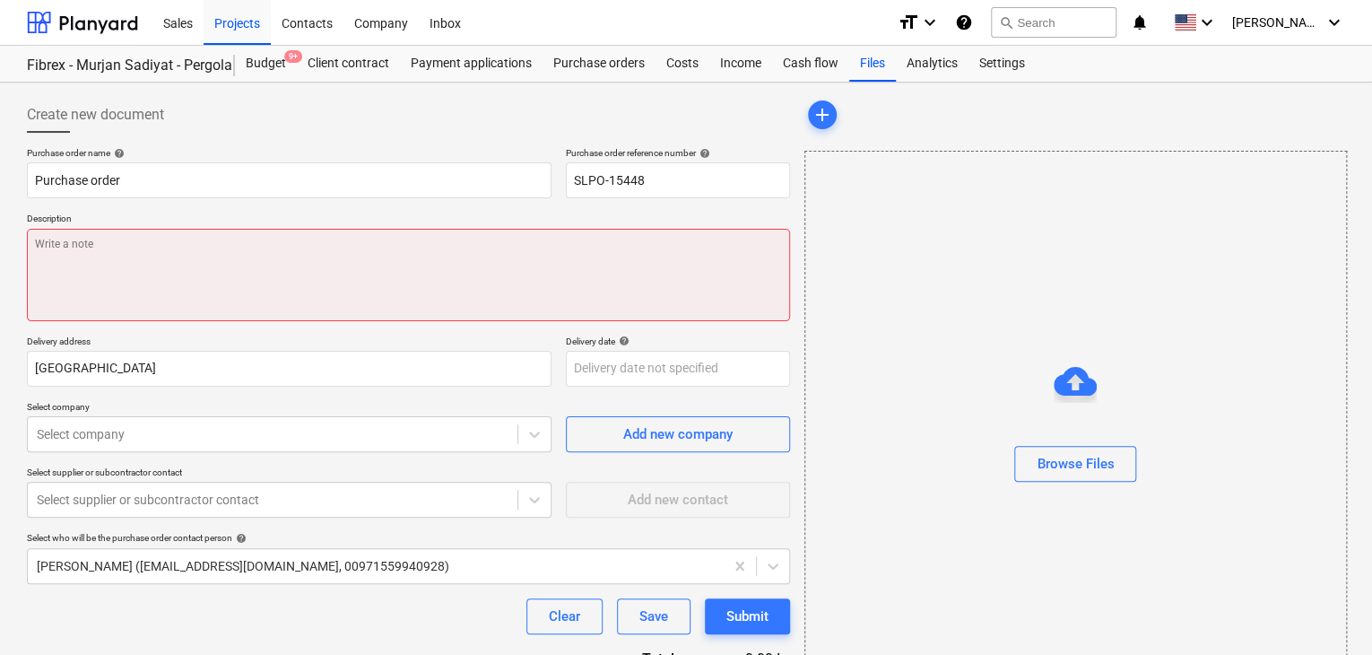
click at [515, 291] on textarea at bounding box center [408, 275] width 763 height 92
type textarea "x"
type textarea "0"
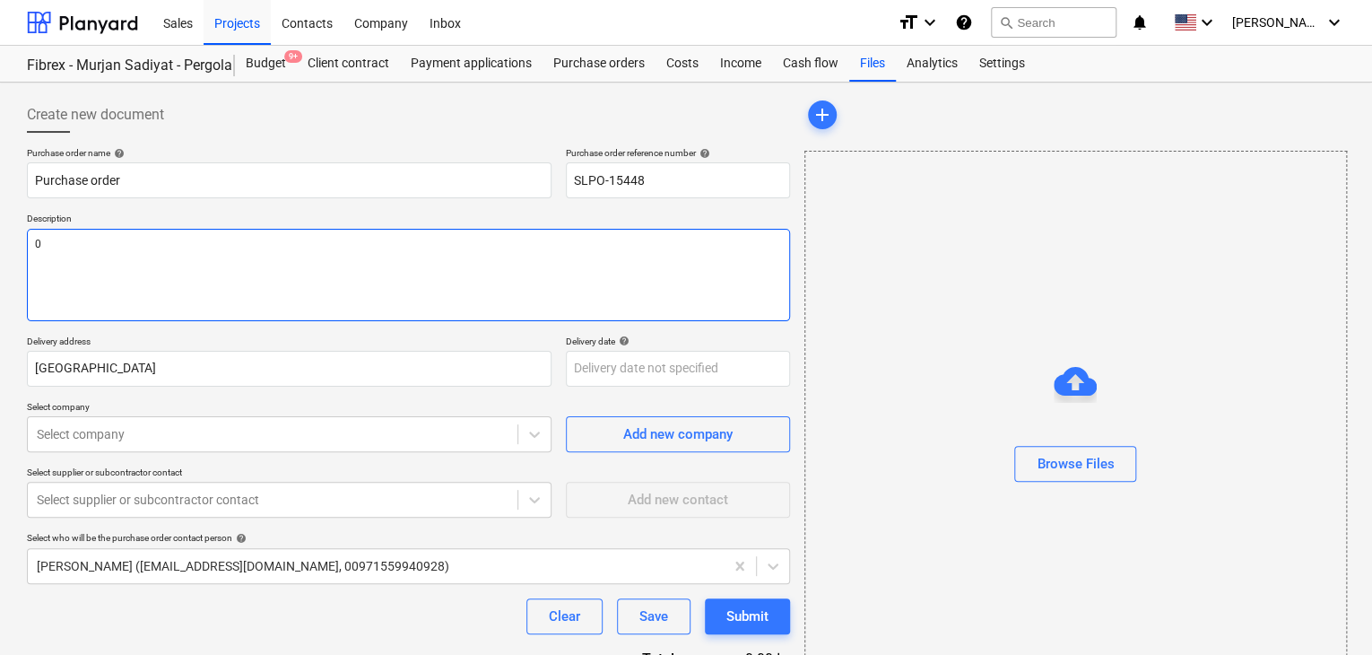
type textarea "x"
type textarea "01"
type textarea "x"
type textarea "01/"
type textarea "x"
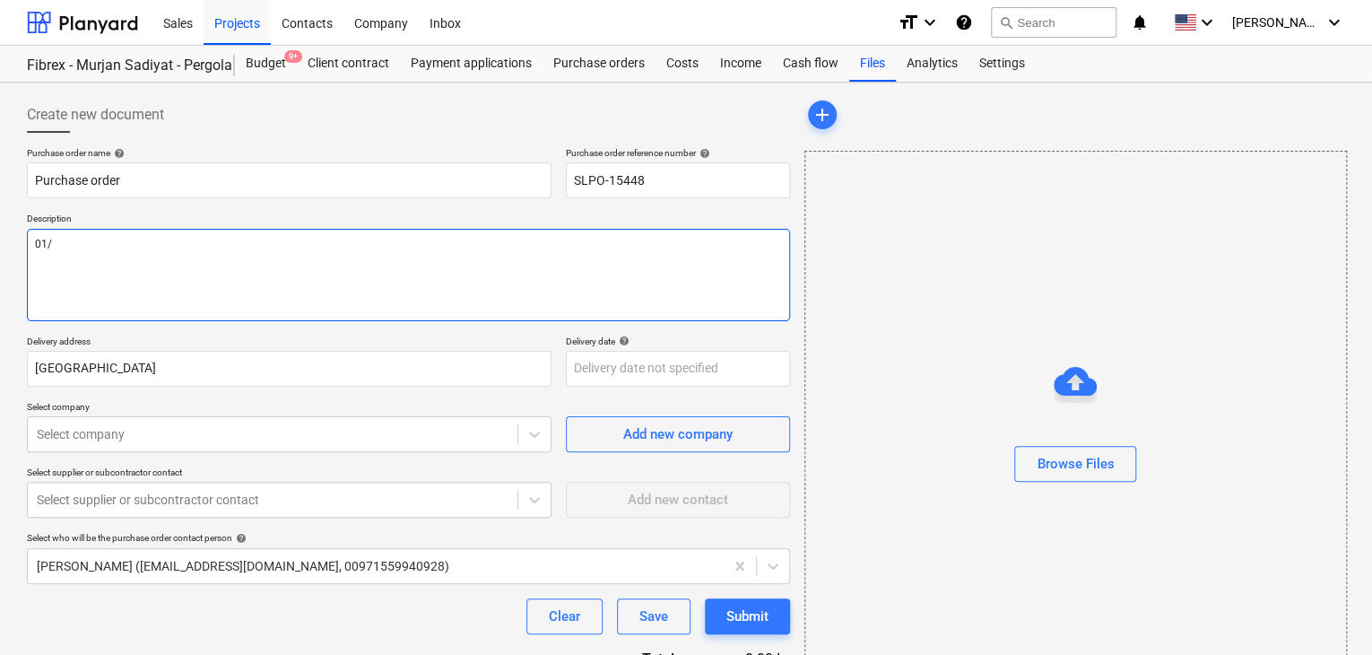
type textarea "01/S"
type textarea "x"
type textarea "01/SE"
type textarea "x"
type textarea "01/SEP"
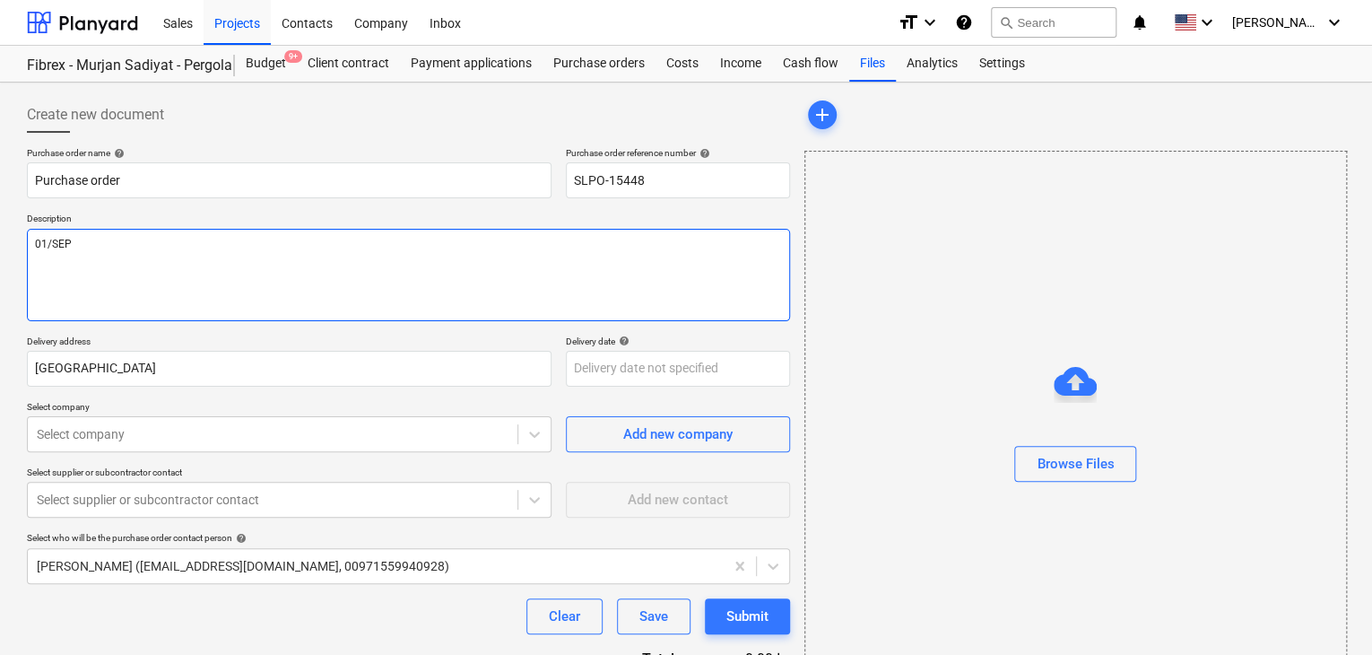
type textarea "x"
type textarea "01/SEP/"
type textarea "x"
type textarea "01/[DATE]"
type textarea "x"
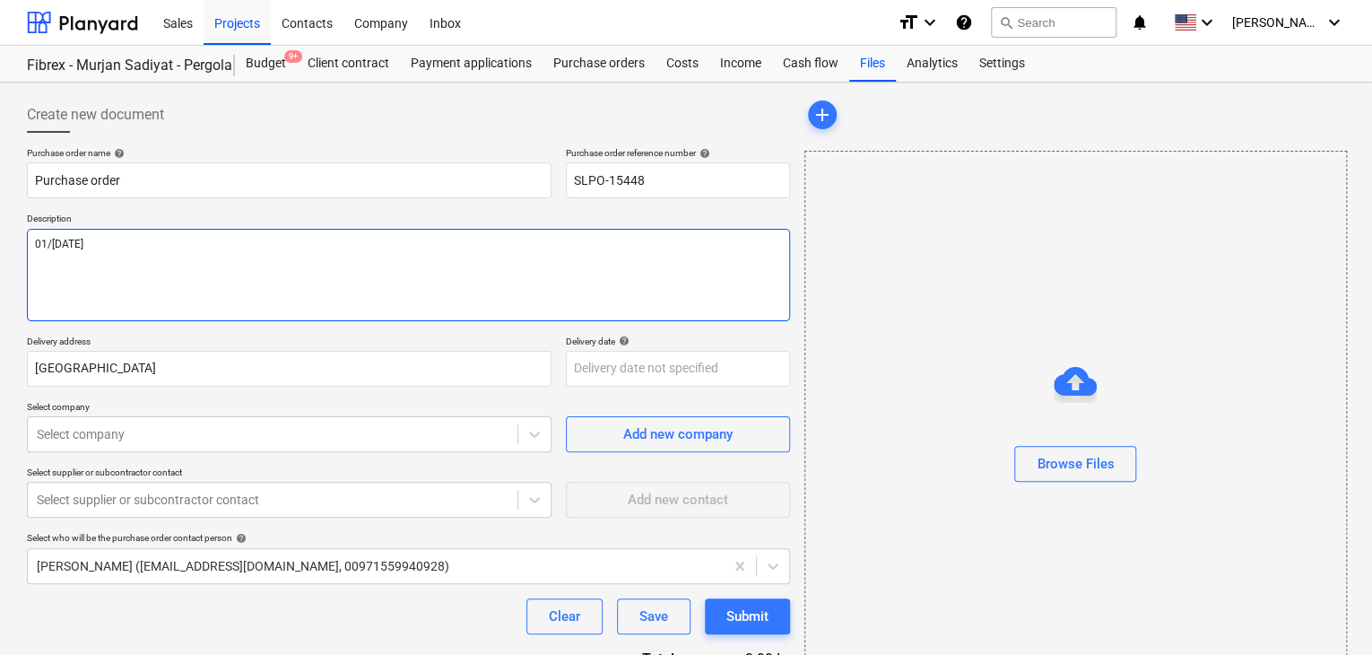
type textarea "[DATE]"
type textarea "x"
type textarea "[DATE]"
type textarea "x"
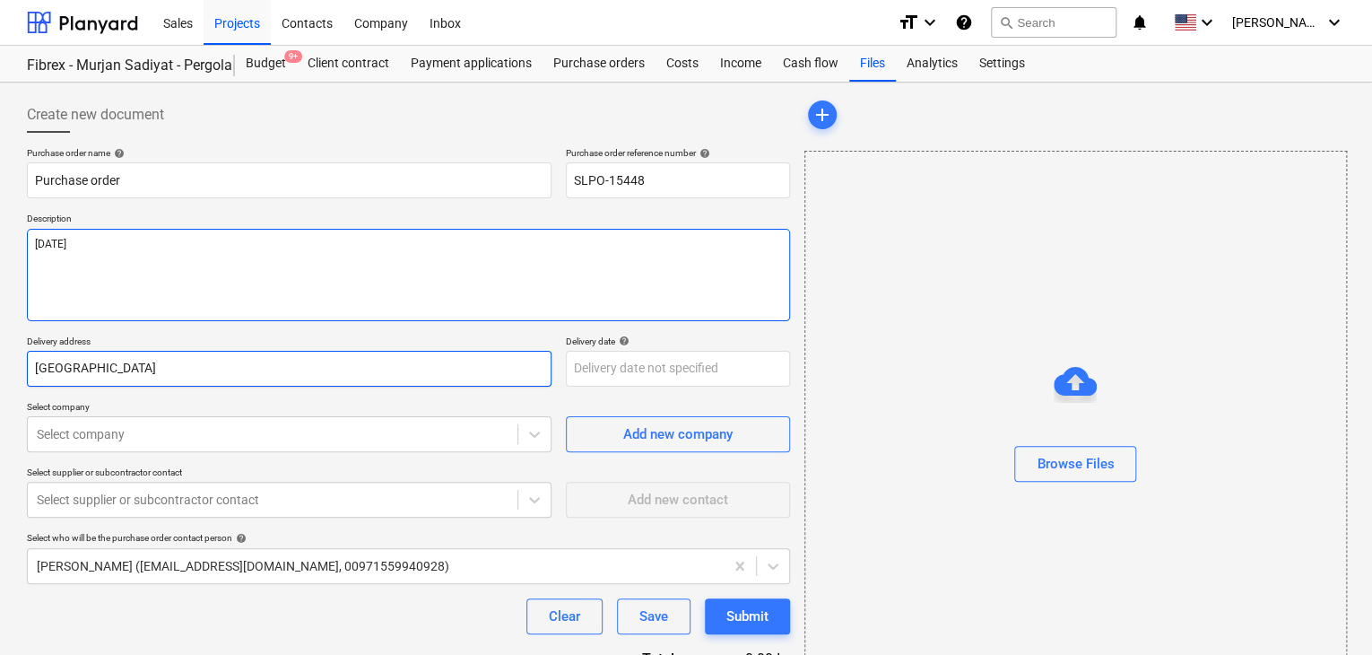
type textarea "[DATE]"
drag, startPoint x: 95, startPoint y: 371, endPoint x: 0, endPoint y: 363, distance: 95.4
click at [0, 363] on div "Create new document Purchase order name help Purchase order Purchase order refe…" at bounding box center [686, 415] width 1372 height 666
type textarea "x"
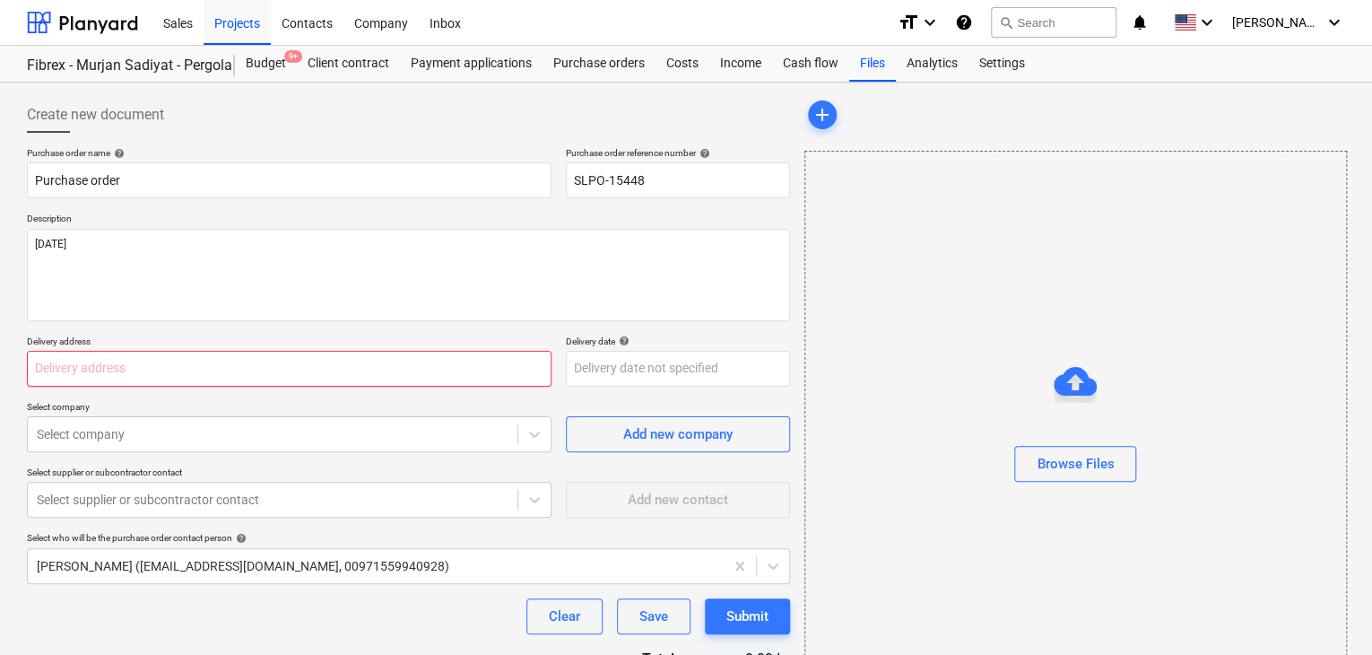
type textarea "x"
type input "L"
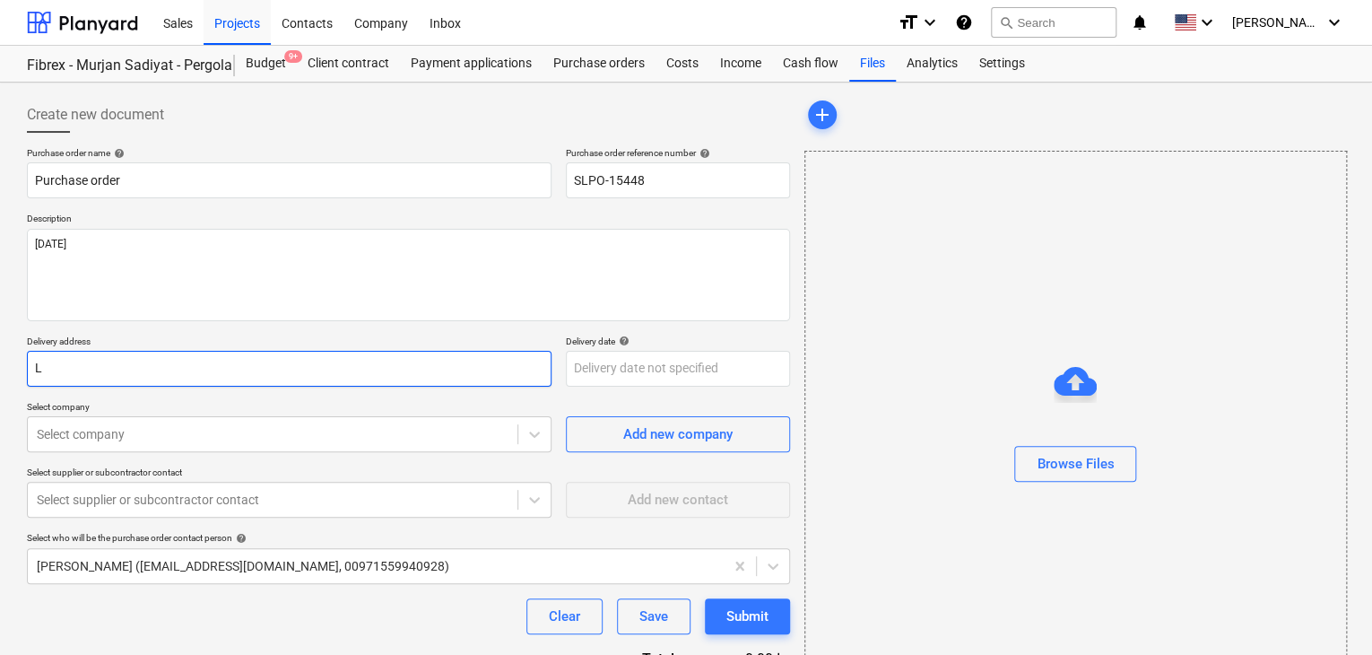
type textarea "x"
type input "LU"
type textarea "x"
type input "LUC"
type textarea "x"
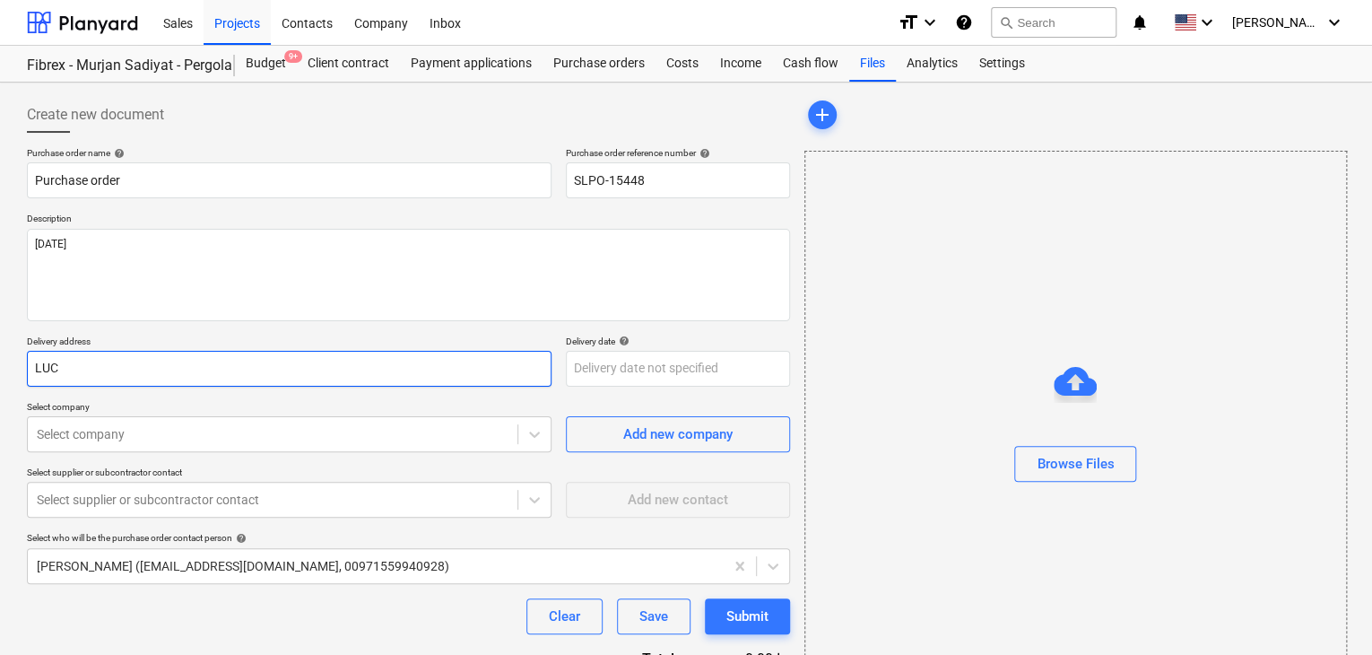
type input "LUCK"
type textarea "x"
type input "LUCKY"
type textarea "x"
type input "LUCKY"
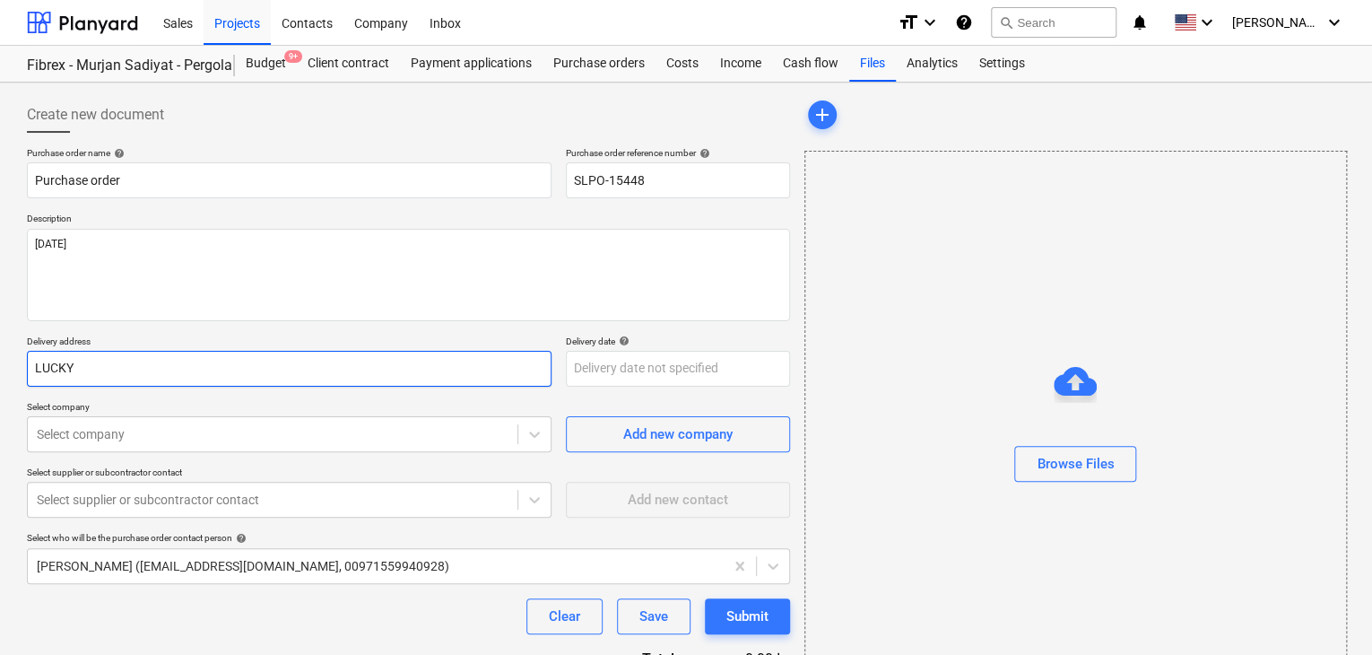
type textarea "x"
type input "LUCKY E"
type textarea "x"
type input "LUCKY EN"
type textarea "x"
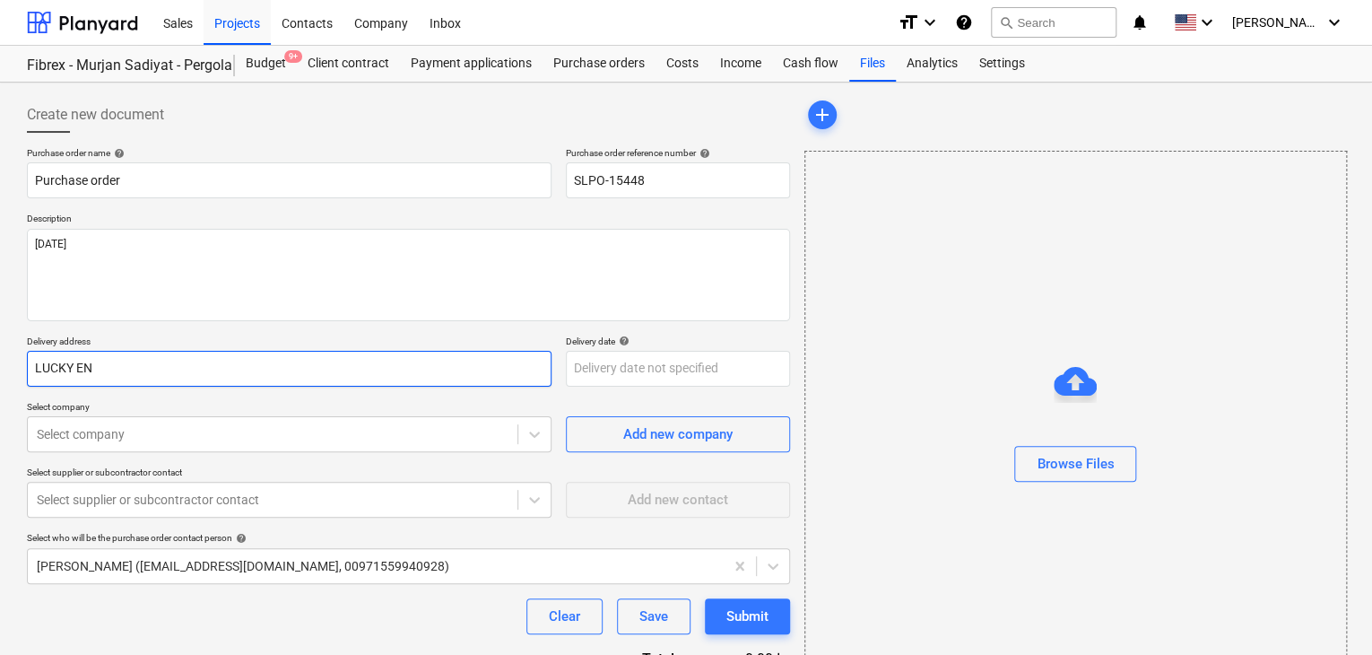
type input "LUCKY ENG"
type textarea "x"
type input "LUCKY ENGI"
type textarea "x"
type input "LUCKY ENGIN"
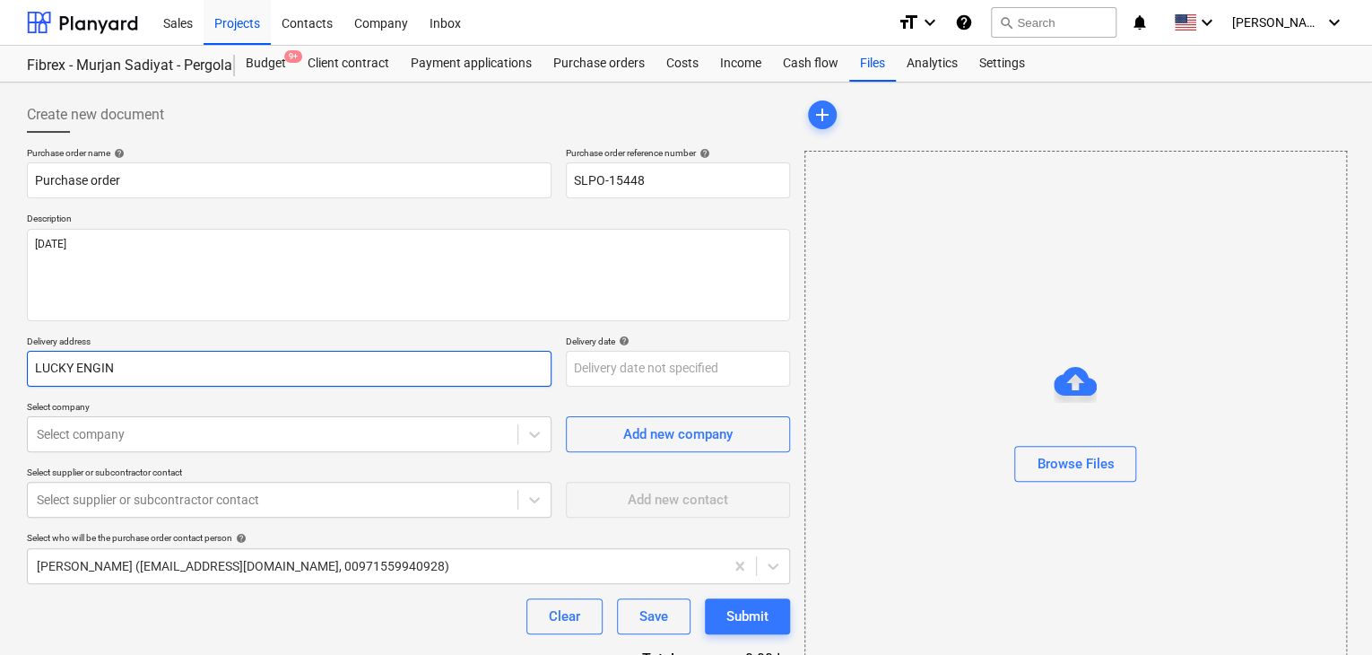
type textarea "x"
type input "LUCKY ENGINE"
type textarea "x"
type input "LUCKY ENGINEE"
type textarea "x"
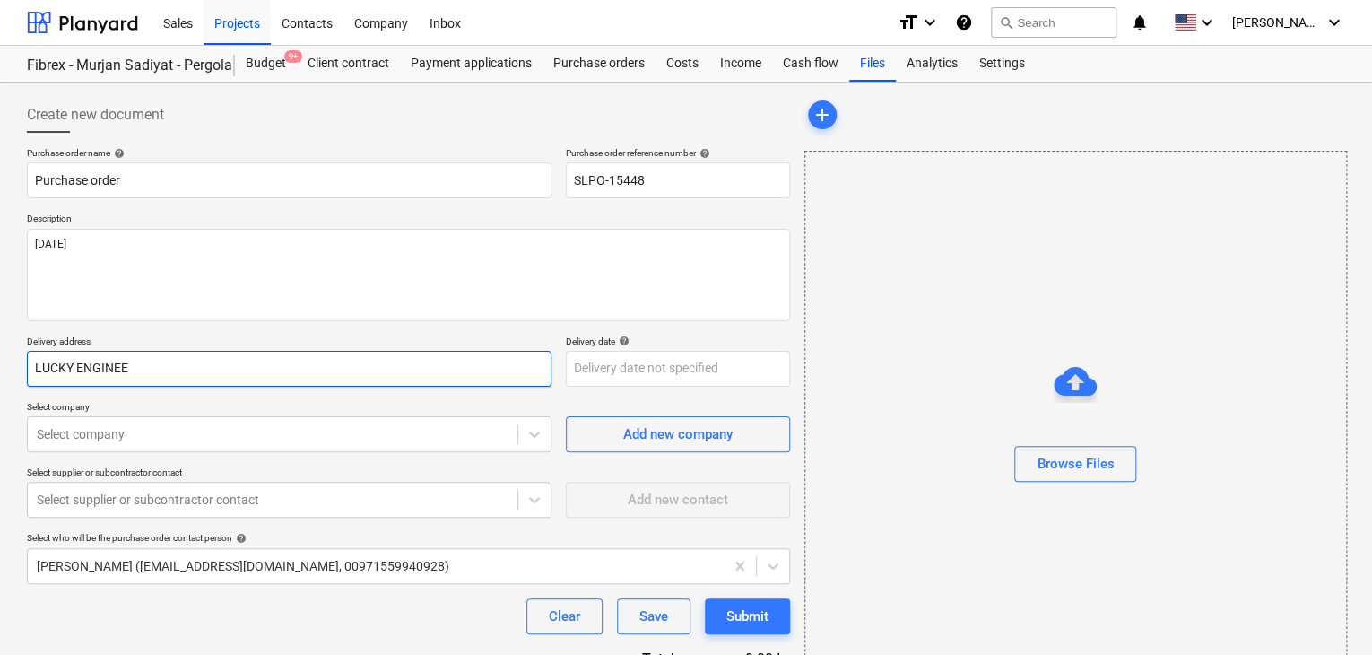
type input "LUCKY ENGINEER"
type textarea "x"
type input "LUCKY ENGINEERI"
type textarea "x"
type input "LUCKY ENGINEERIN"
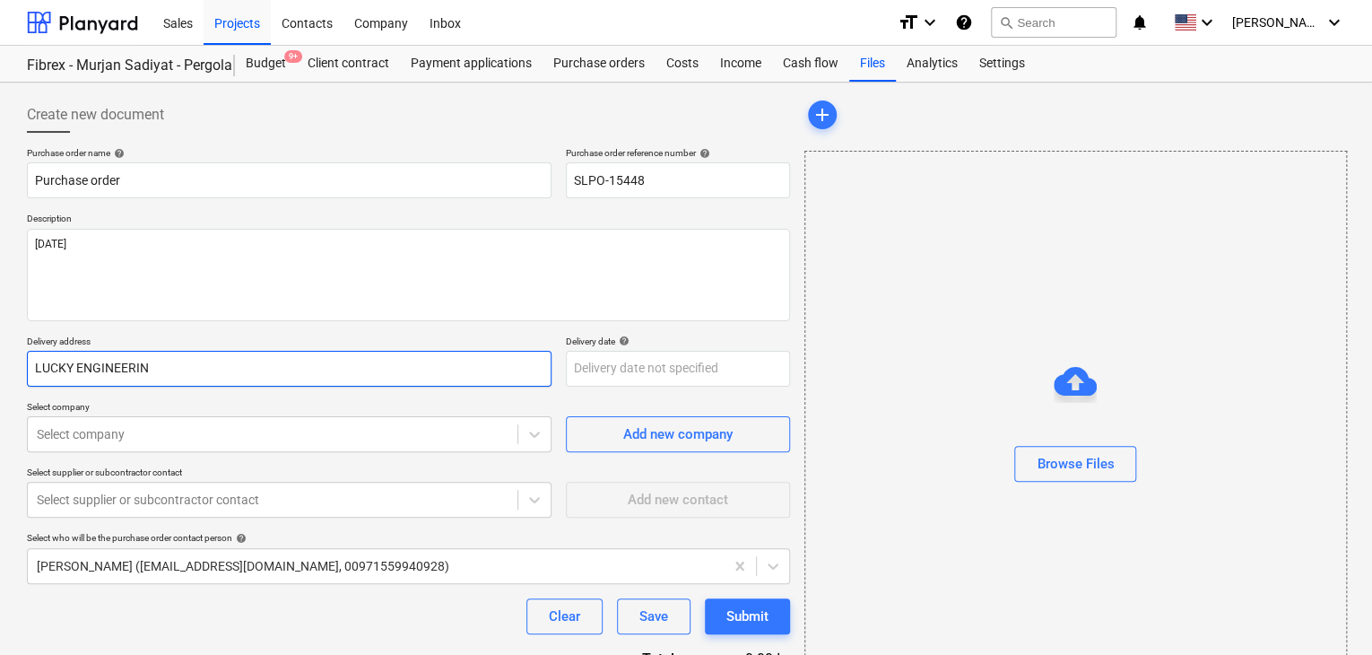
type textarea "x"
type input "LUCKY ENGINEERING"
type textarea "x"
type input "LUCKY ENGINEERING"
type textarea "x"
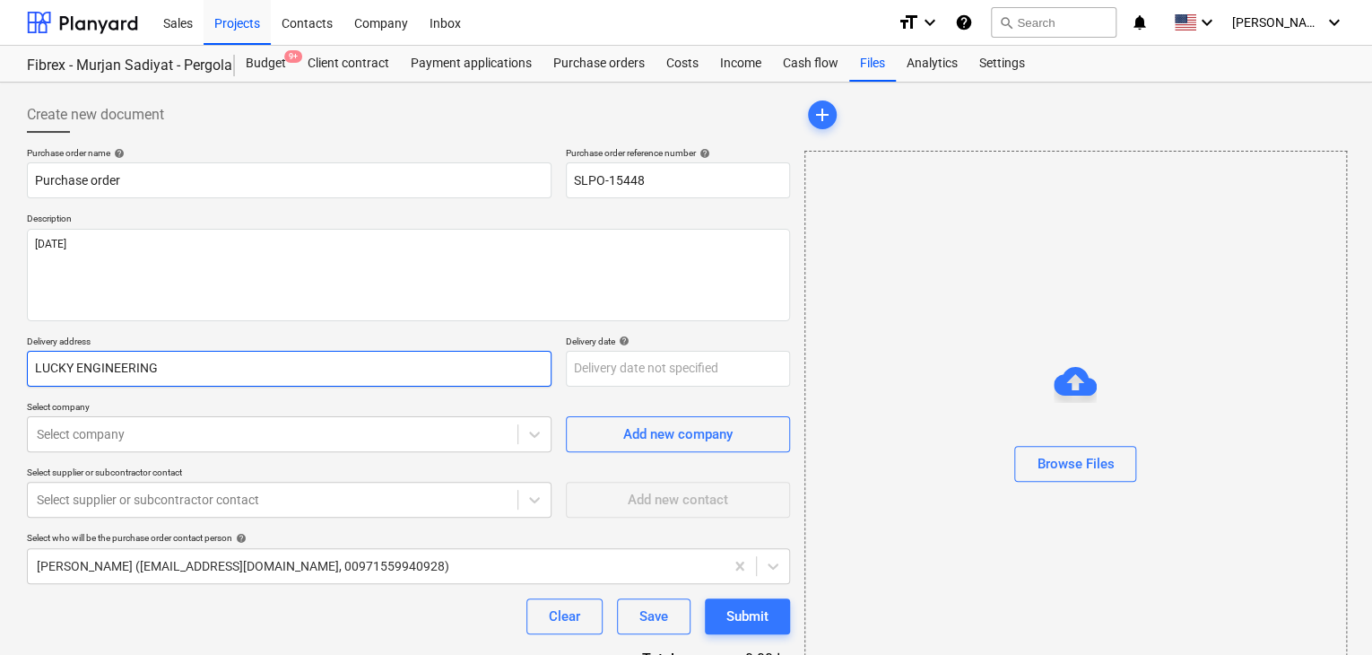
type input "LUCKY ENGINEERING S"
type textarea "x"
type input "LUCKY ENGINEERING SE"
type textarea "x"
type input "LUCKY ENGINEERING SER"
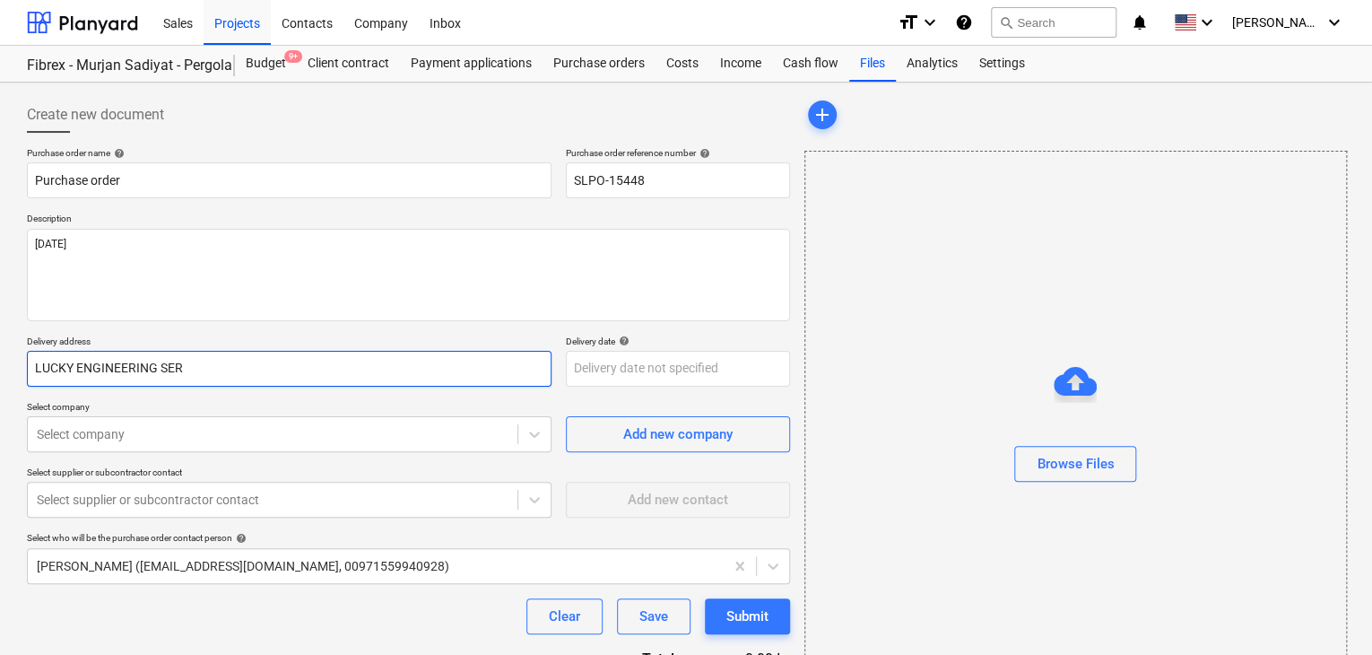
type textarea "x"
type input "LUCKY ENGINEERING SERV"
type textarea "x"
type input "LUCKY ENGINEERING SERVI"
type textarea "x"
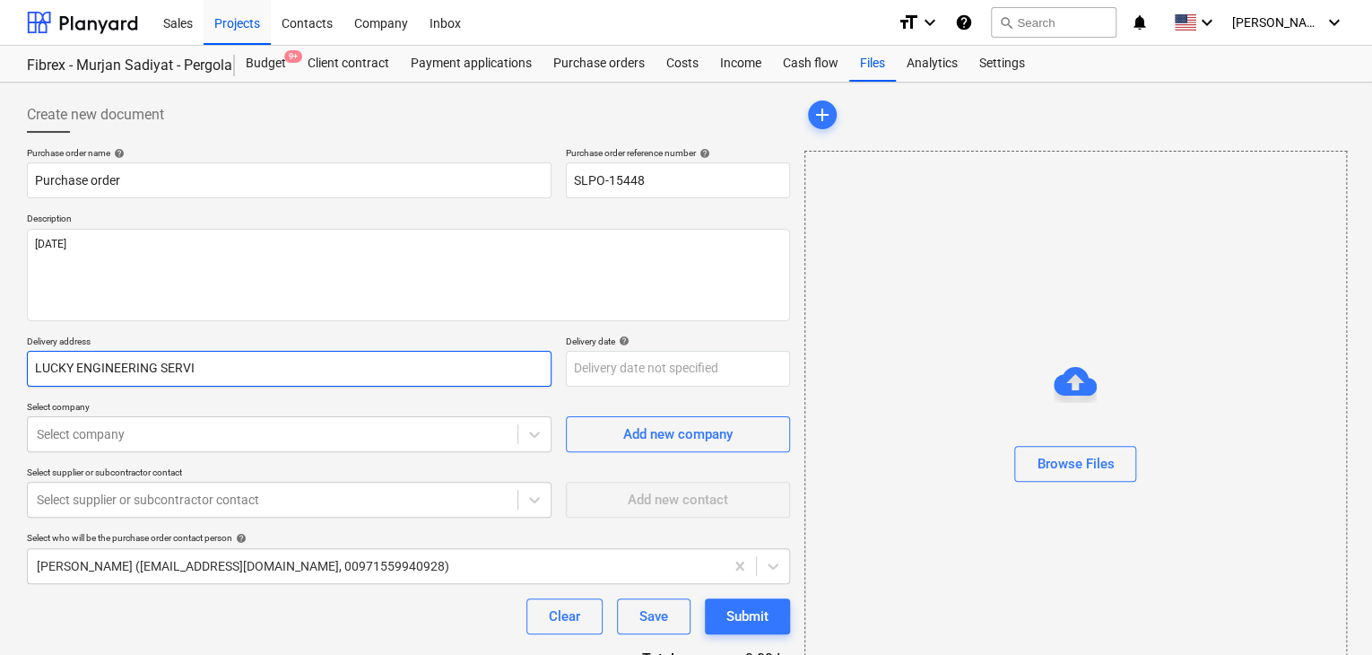
type input "LUCKY ENGINEERING SERVIC"
type textarea "x"
type input "LUCKY ENGINEERING SERVICE"
type textarea "x"
type input "LUCKY ENGINEERING SERVICES"
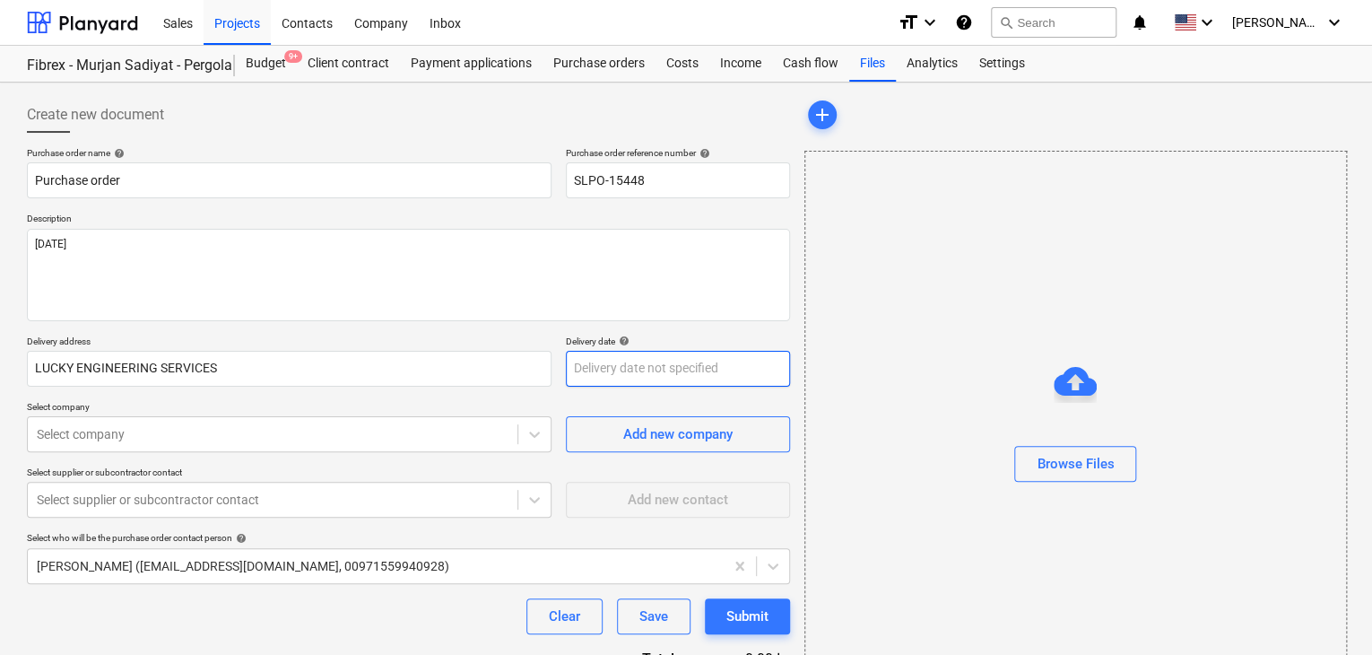
click at [594, 377] on body "Sales Projects Contacts Company Inbox format_size keyboard_arrow_down help sear…" at bounding box center [686, 327] width 1372 height 655
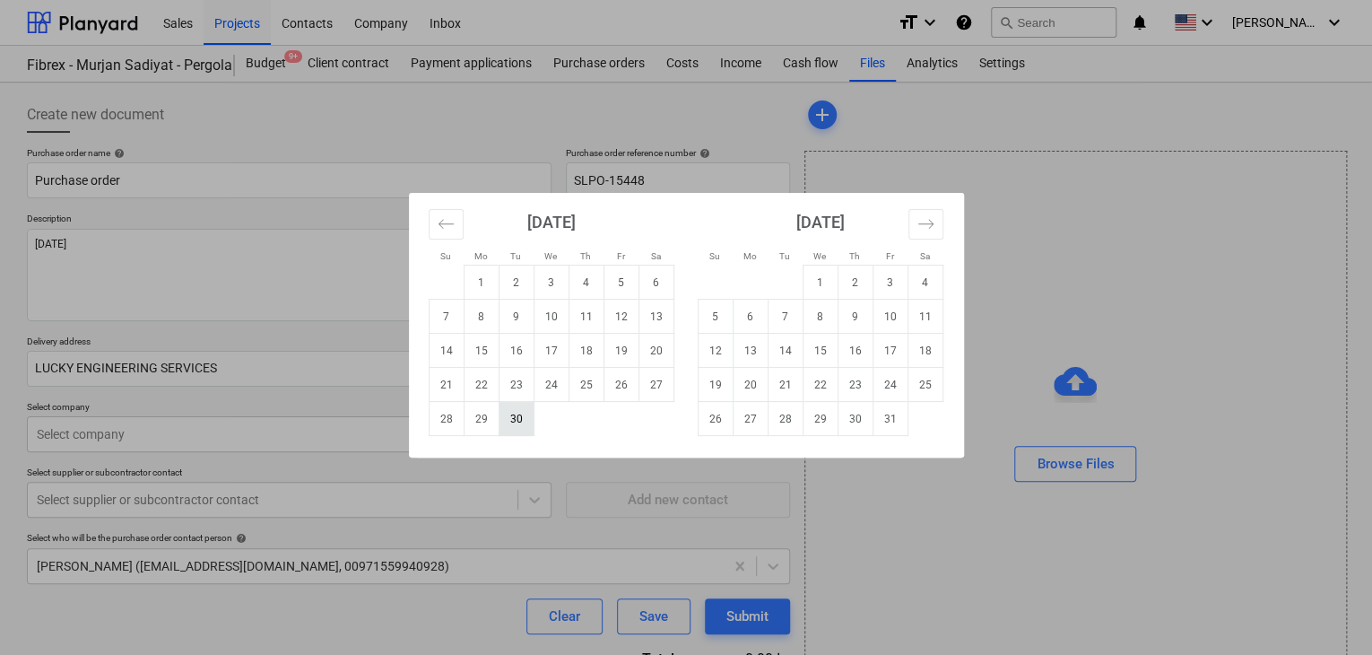
click at [524, 420] on td "30" at bounding box center [516, 419] width 35 height 34
type textarea "x"
type input "[DATE]"
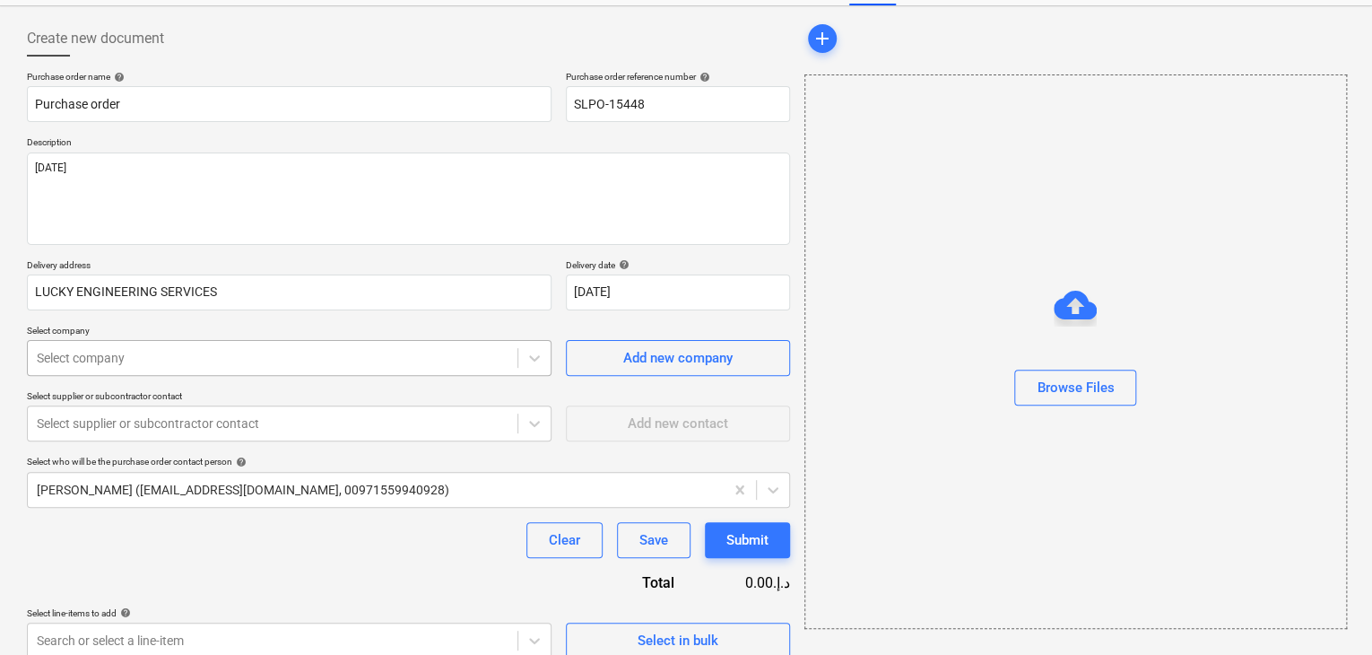
click at [56, 431] on body "Sales Projects Contacts Company Inbox format_size keyboard_arrow_down help sear…" at bounding box center [686, 251] width 1372 height 655
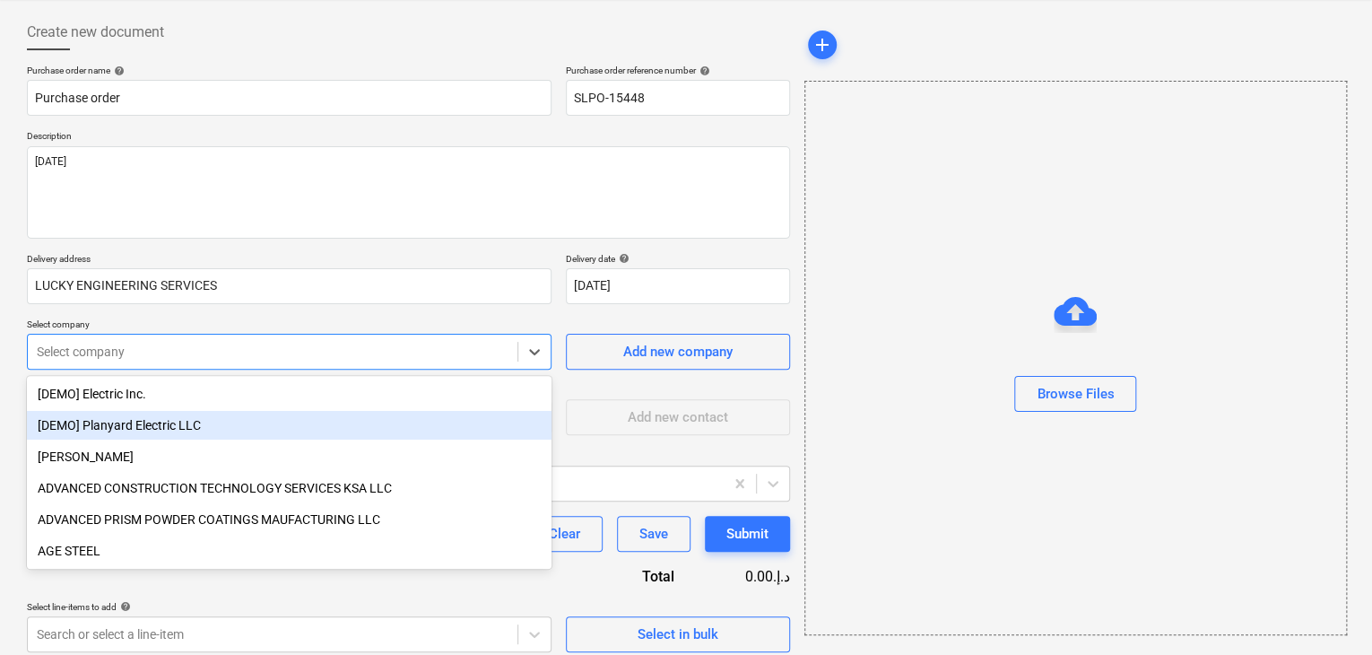
scroll to position [83, 0]
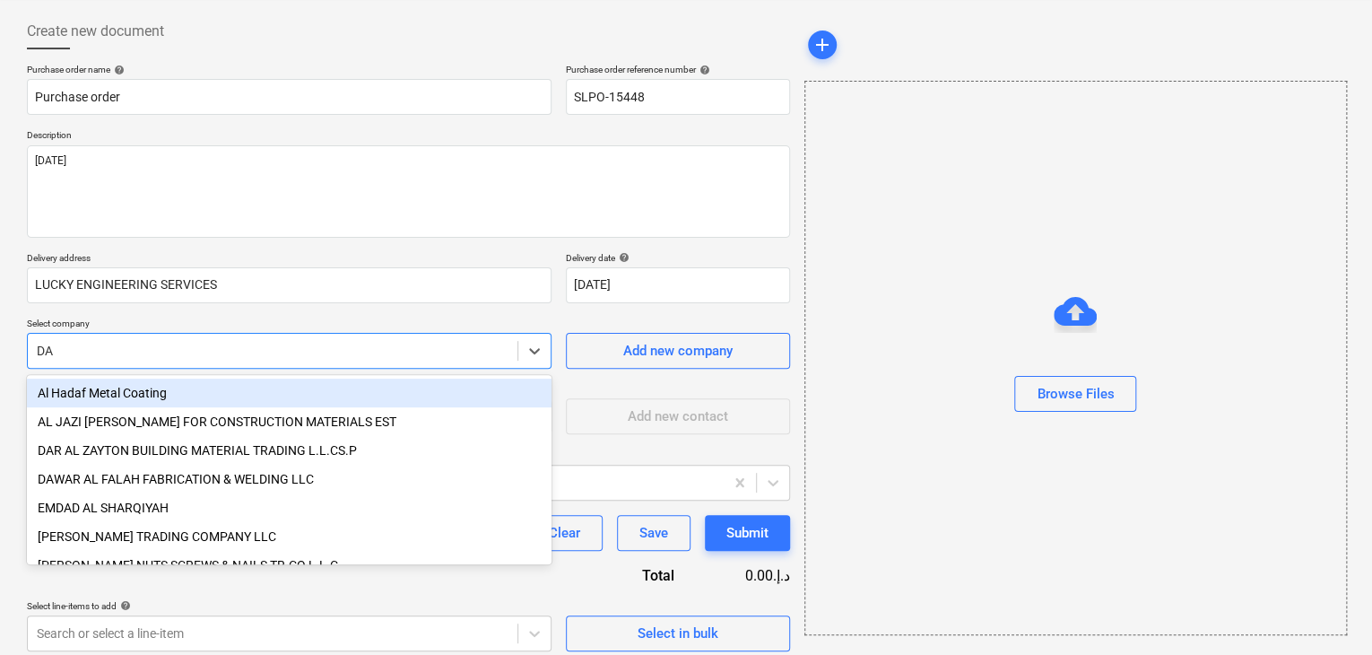
type input "DAR"
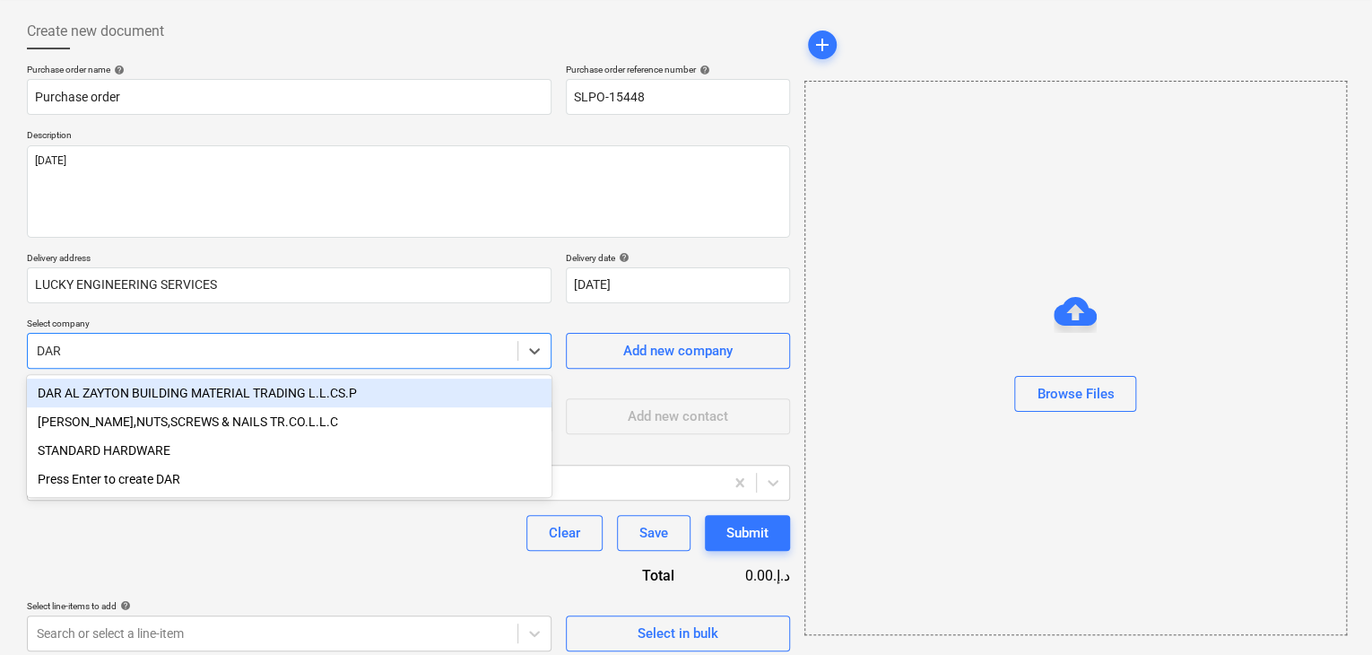
drag, startPoint x: 97, startPoint y: 397, endPoint x: 139, endPoint y: 410, distance: 44.0
click at [100, 399] on div "DAR AL ZAYTON BUILDING MATERIAL TRADING L.L.CS.P" at bounding box center [289, 392] width 525 height 29
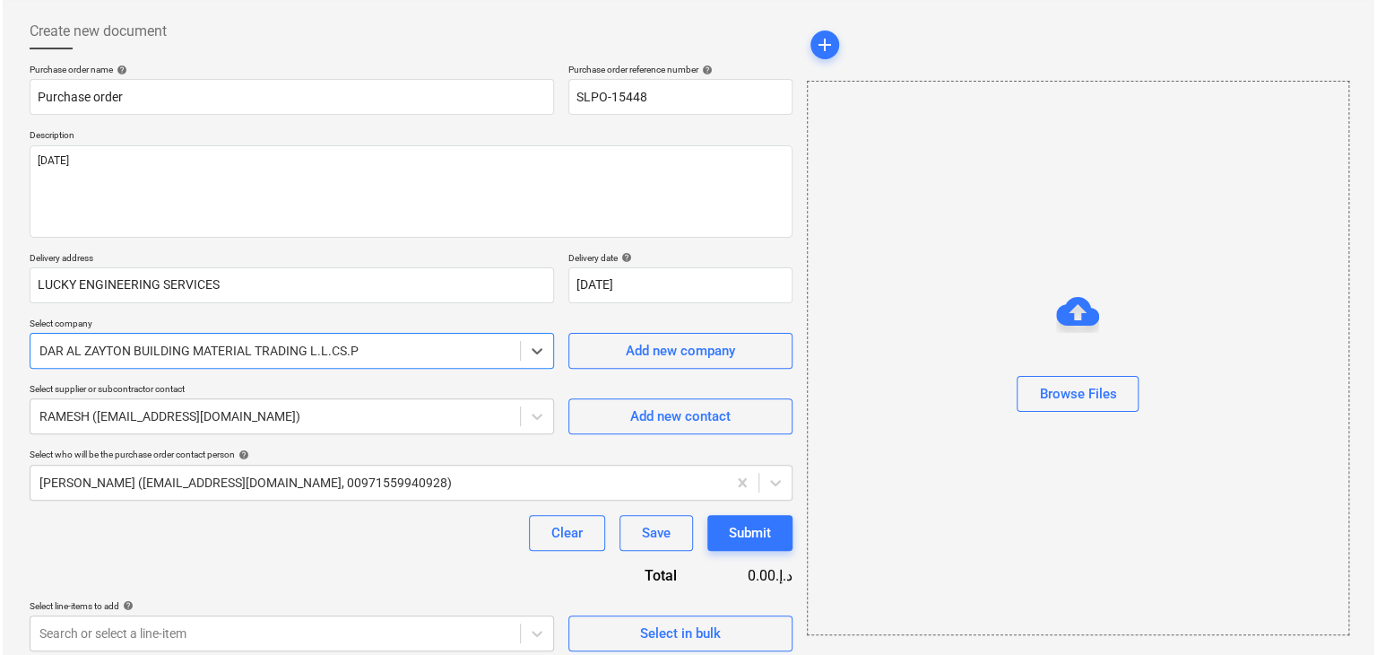
scroll to position [93, 0]
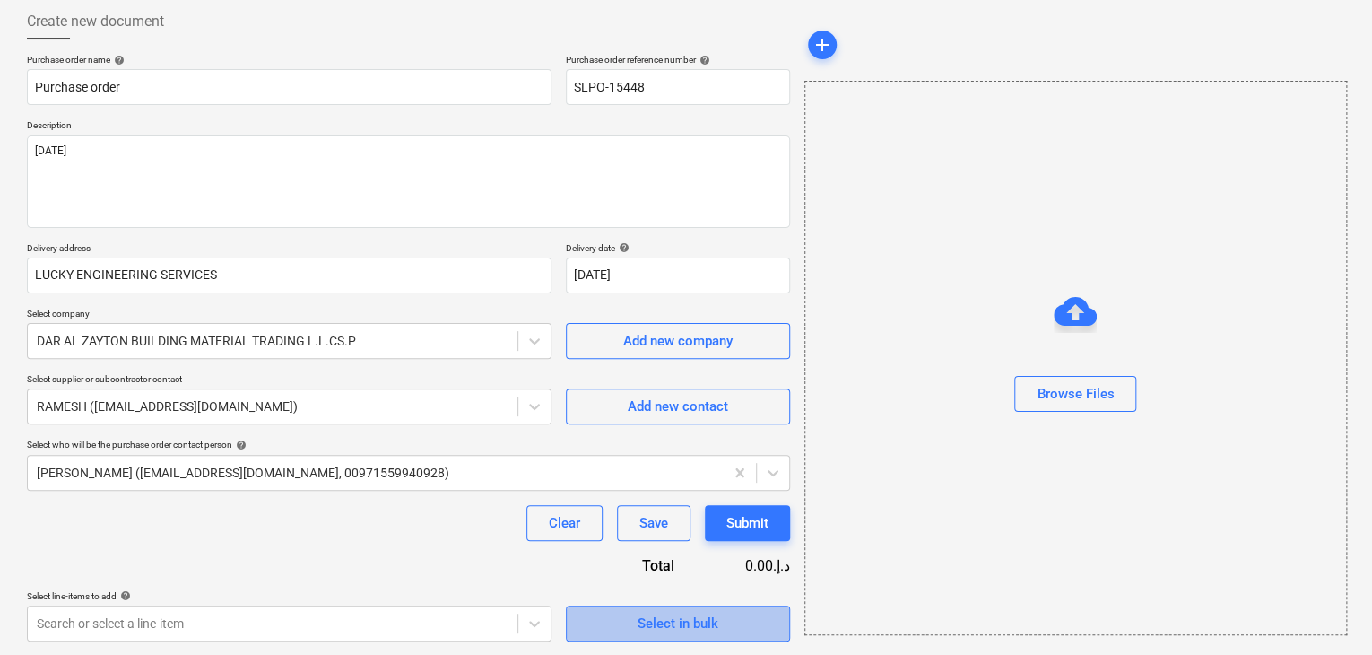
click at [577, 619] on button "Select in bulk" at bounding box center [678, 623] width 224 height 36
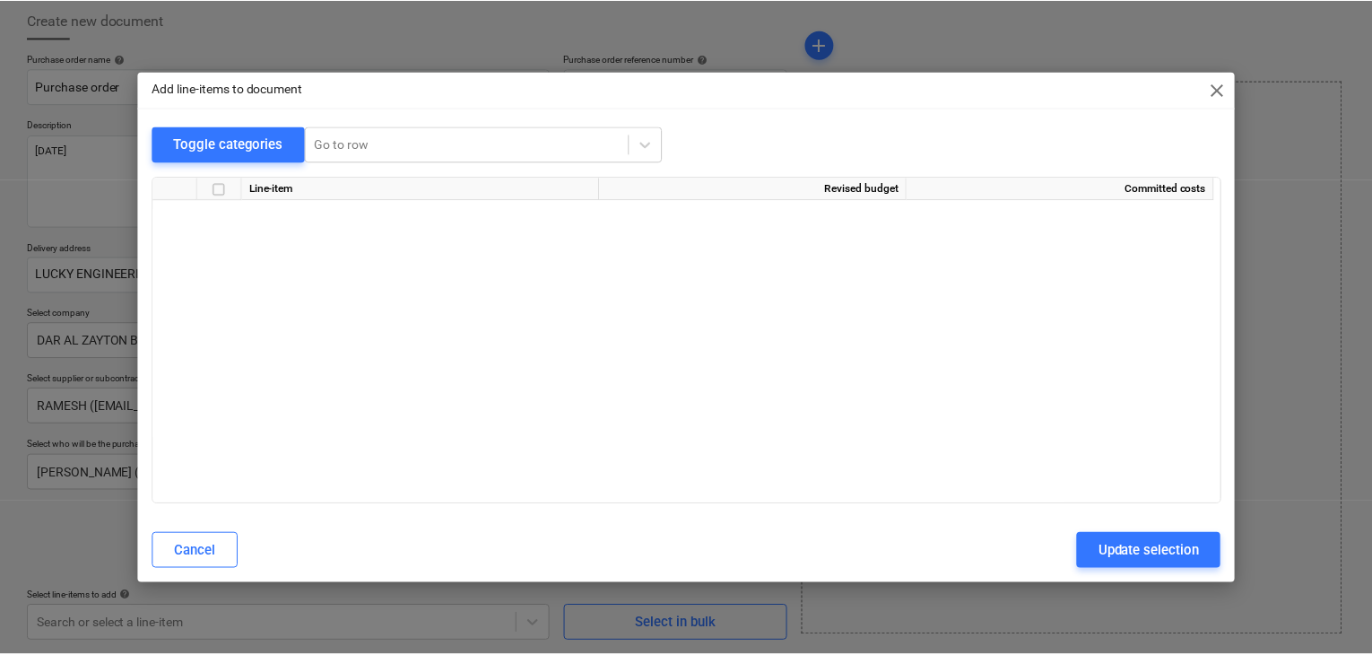
scroll to position [8439, 0]
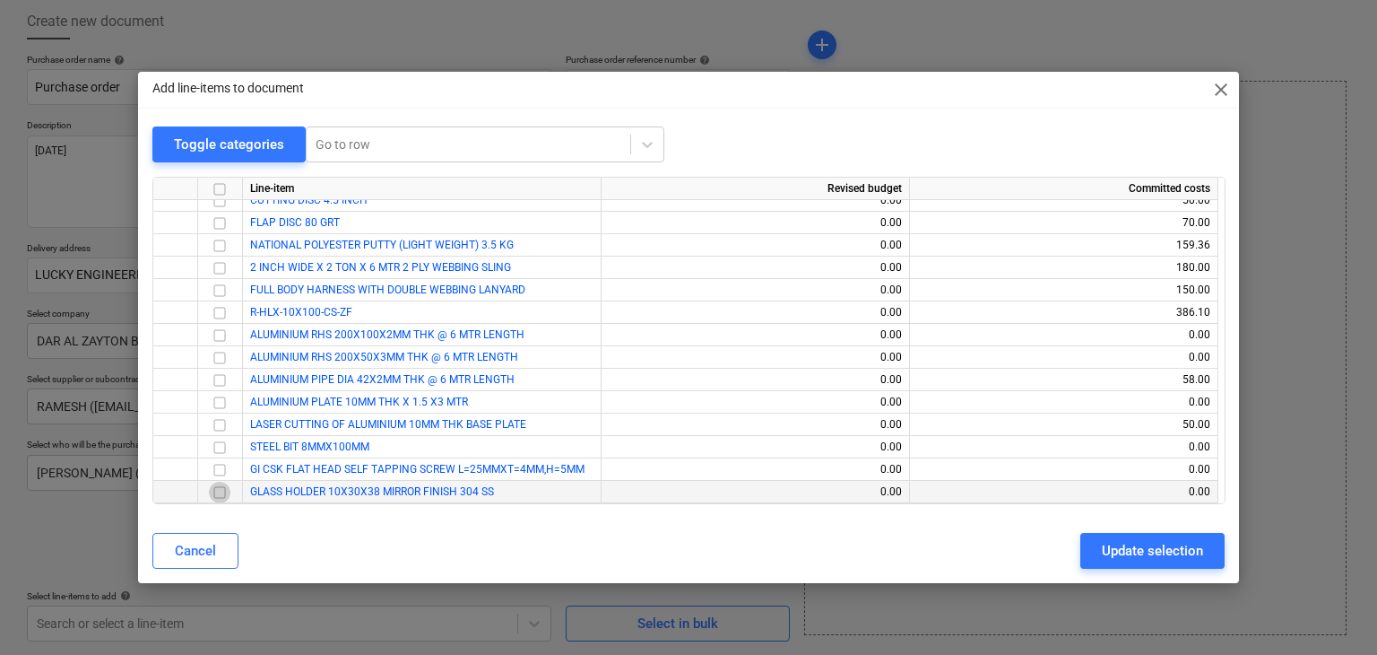
click at [220, 489] on input "checkbox" at bounding box center [220, 492] width 22 height 22
drag, startPoint x: 1144, startPoint y: 557, endPoint x: 403, endPoint y: 558, distance: 741.5
click at [1137, 555] on div "Update selection" at bounding box center [1152, 550] width 101 height 23
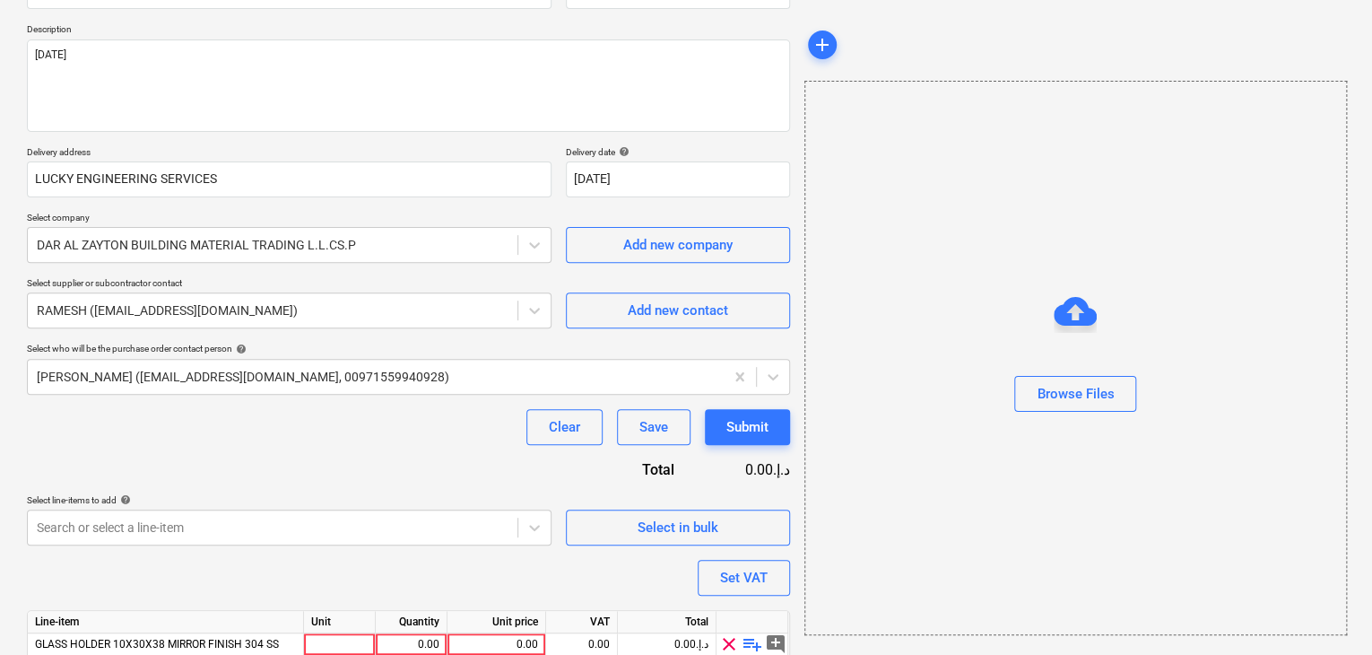
scroll to position [262, 0]
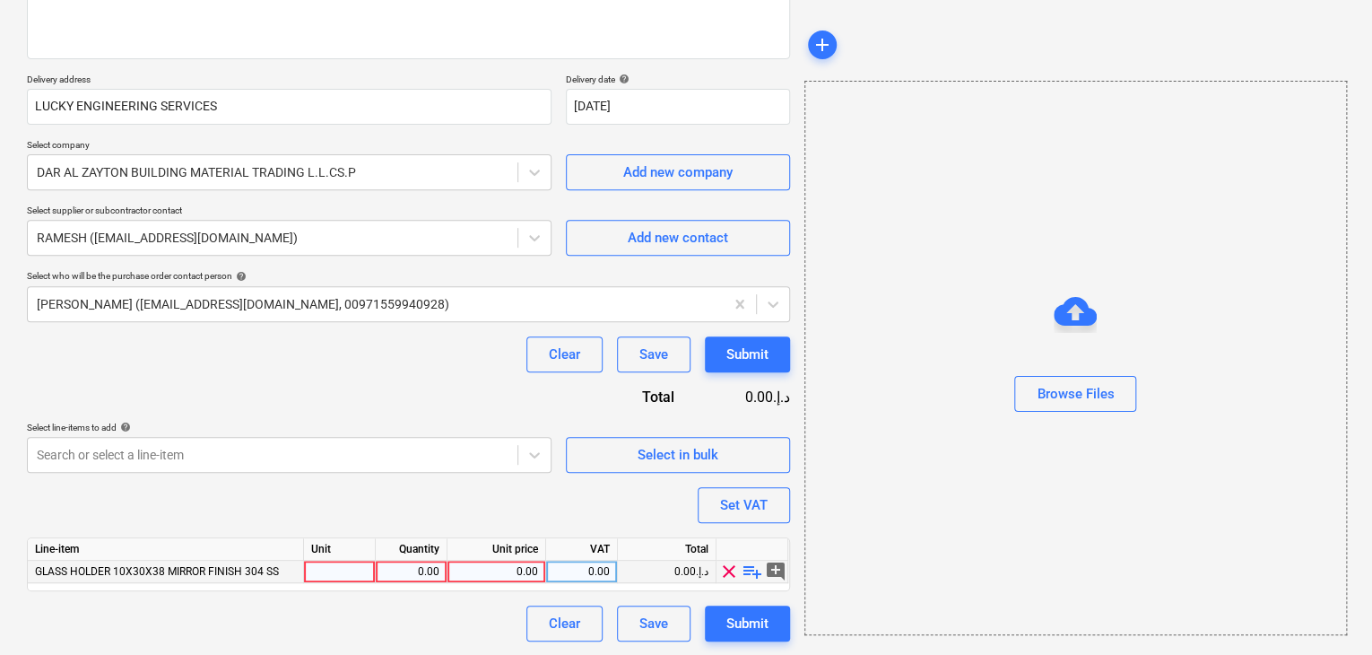
click at [349, 575] on div at bounding box center [340, 571] width 72 height 22
click at [386, 571] on div "0.00" at bounding box center [411, 571] width 56 height 22
click at [485, 576] on div "0.00" at bounding box center [496, 571] width 83 height 22
click at [855, 446] on div "Browse Files" at bounding box center [1075, 358] width 542 height 554
click at [728, 510] on div "Set VAT" at bounding box center [744, 504] width 48 height 23
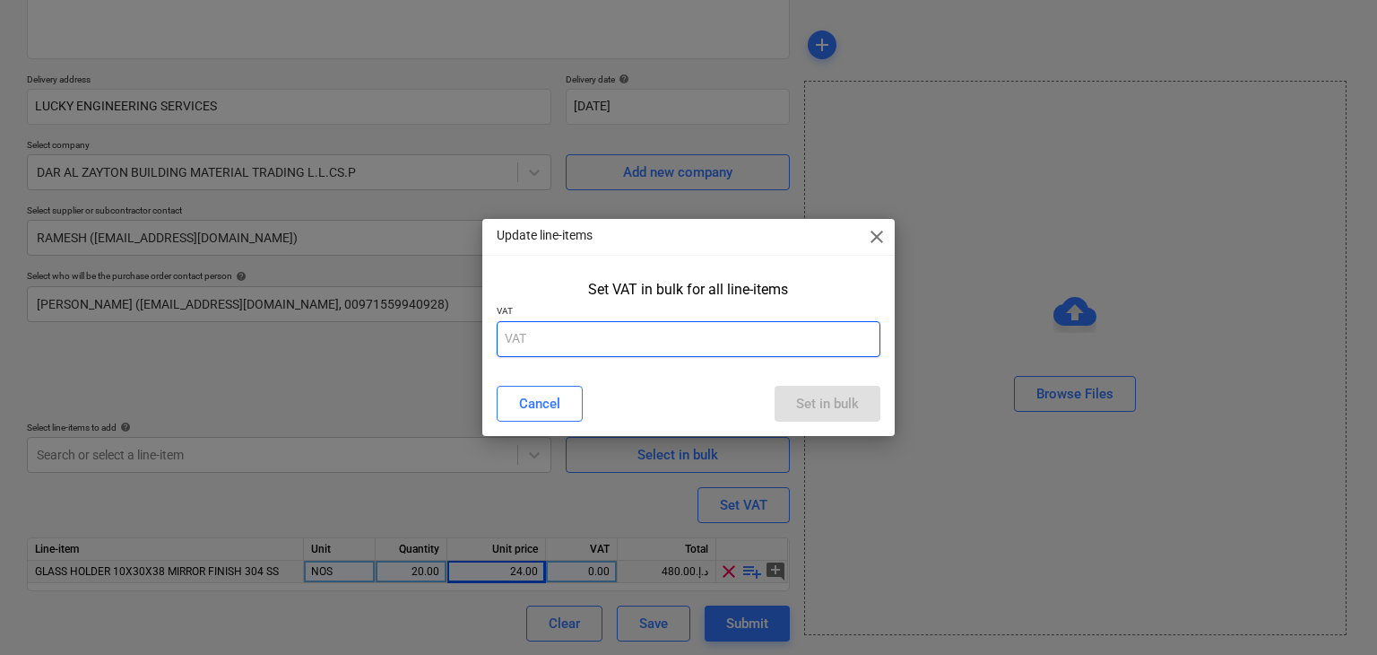
click at [631, 338] on input "text" at bounding box center [689, 339] width 385 height 36
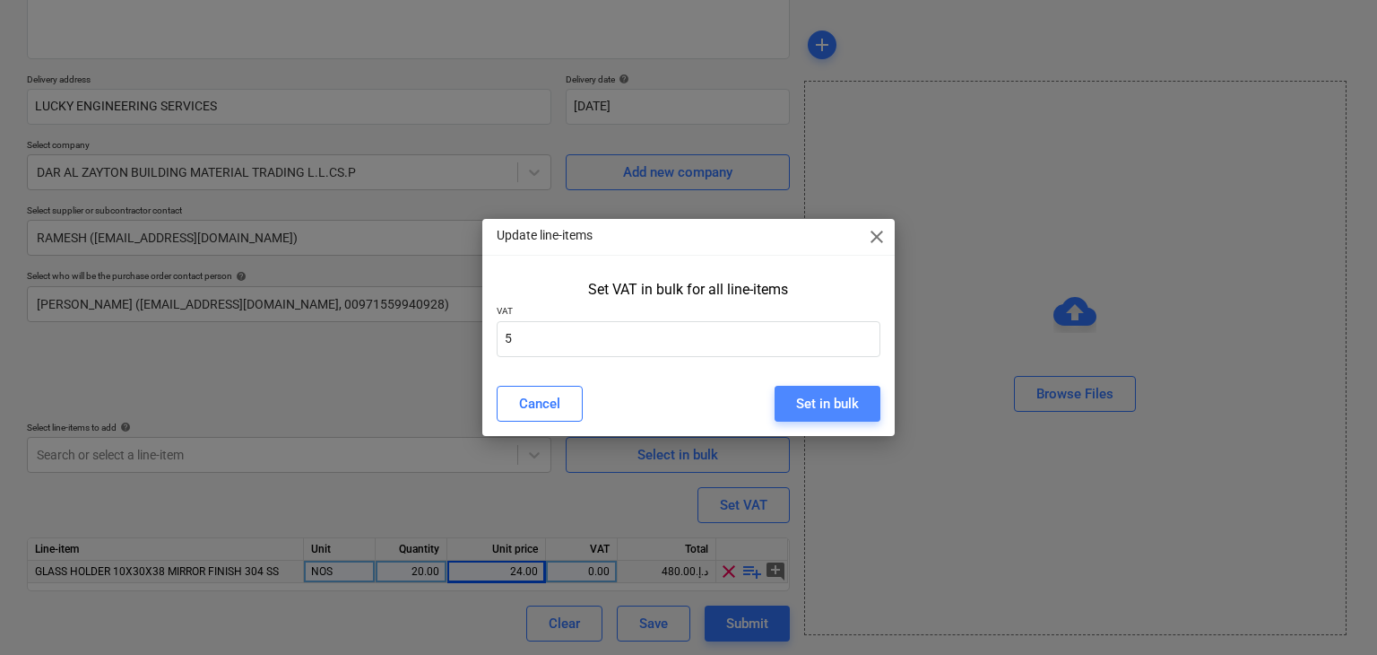
drag, startPoint x: 868, startPoint y: 395, endPoint x: 775, endPoint y: 402, distance: 93.5
click at [868, 395] on button "Set in bulk" at bounding box center [828, 404] width 106 height 36
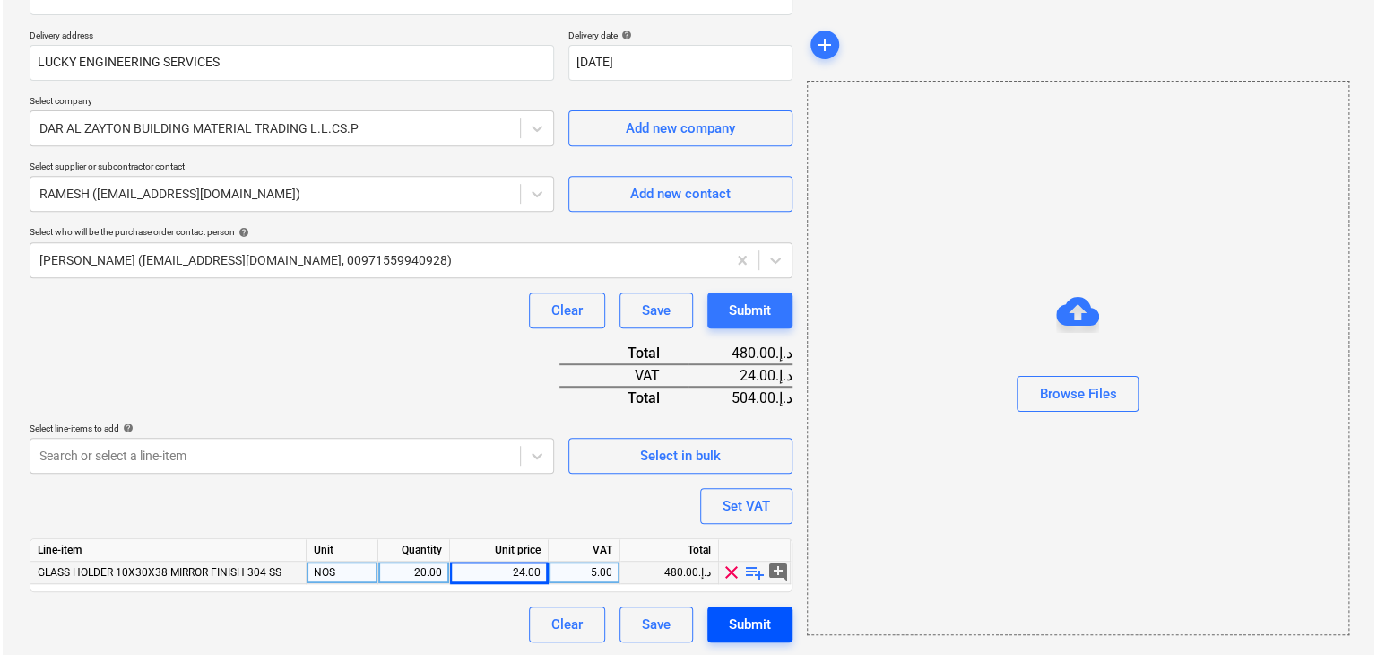
scroll to position [307, 0]
click at [746, 621] on div "Submit" at bounding box center [747, 622] width 42 height 23
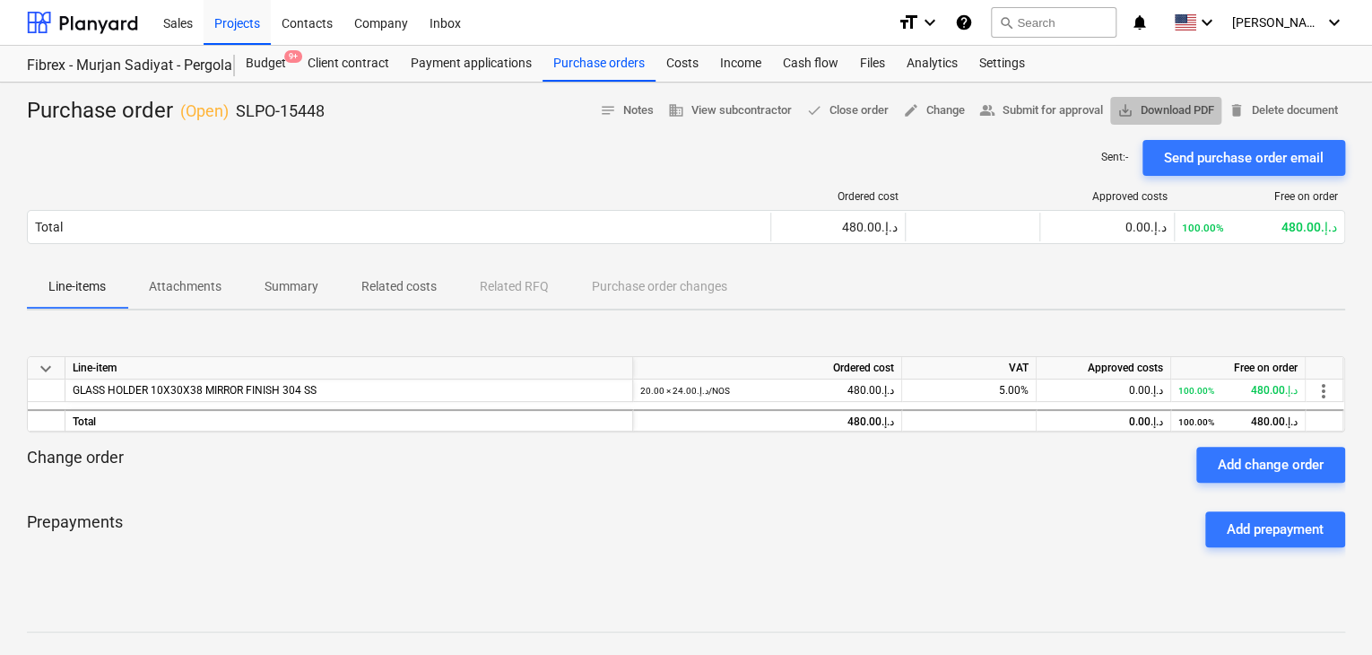
click at [1158, 112] on span "save_alt Download PDF" at bounding box center [1165, 110] width 97 height 21
